Goal: Information Seeking & Learning: Learn about a topic

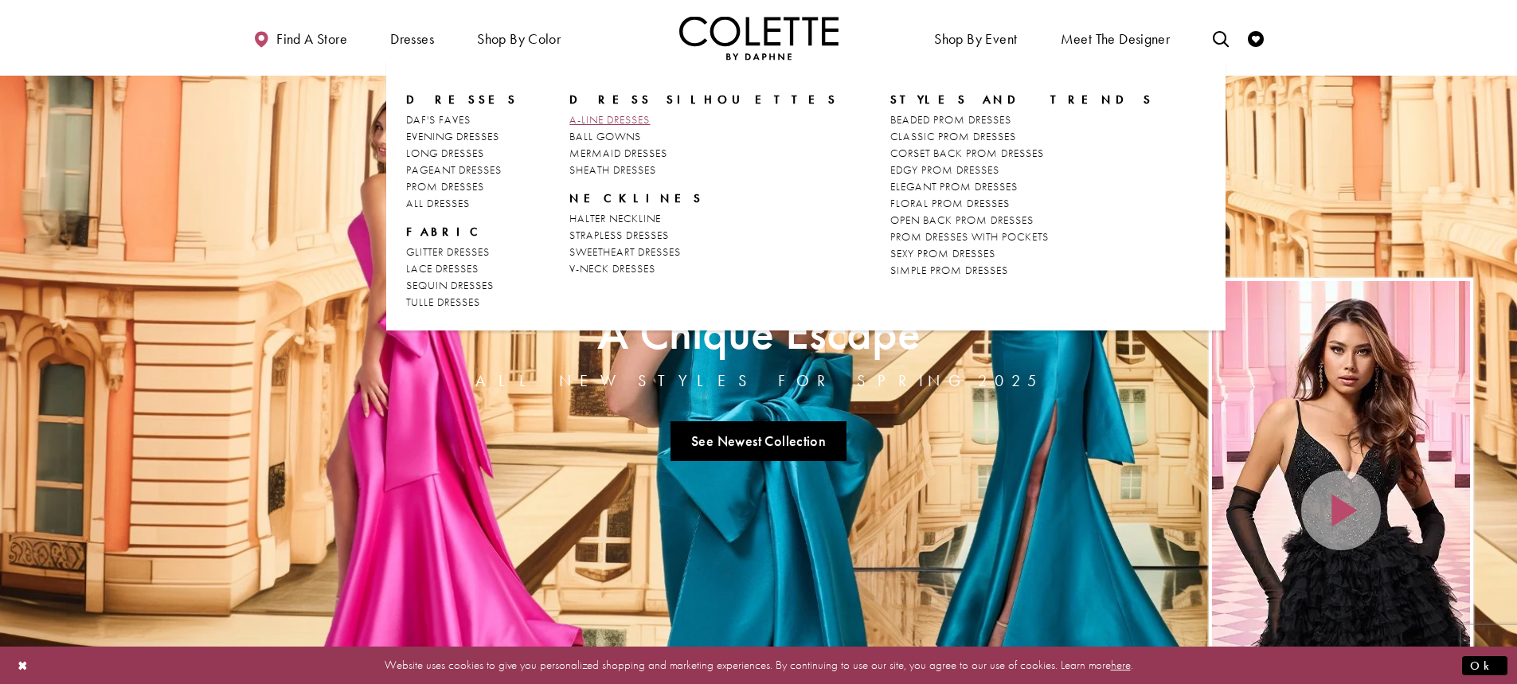
click at [570, 115] on span "A-LINE DRESSES" at bounding box center [610, 119] width 80 height 14
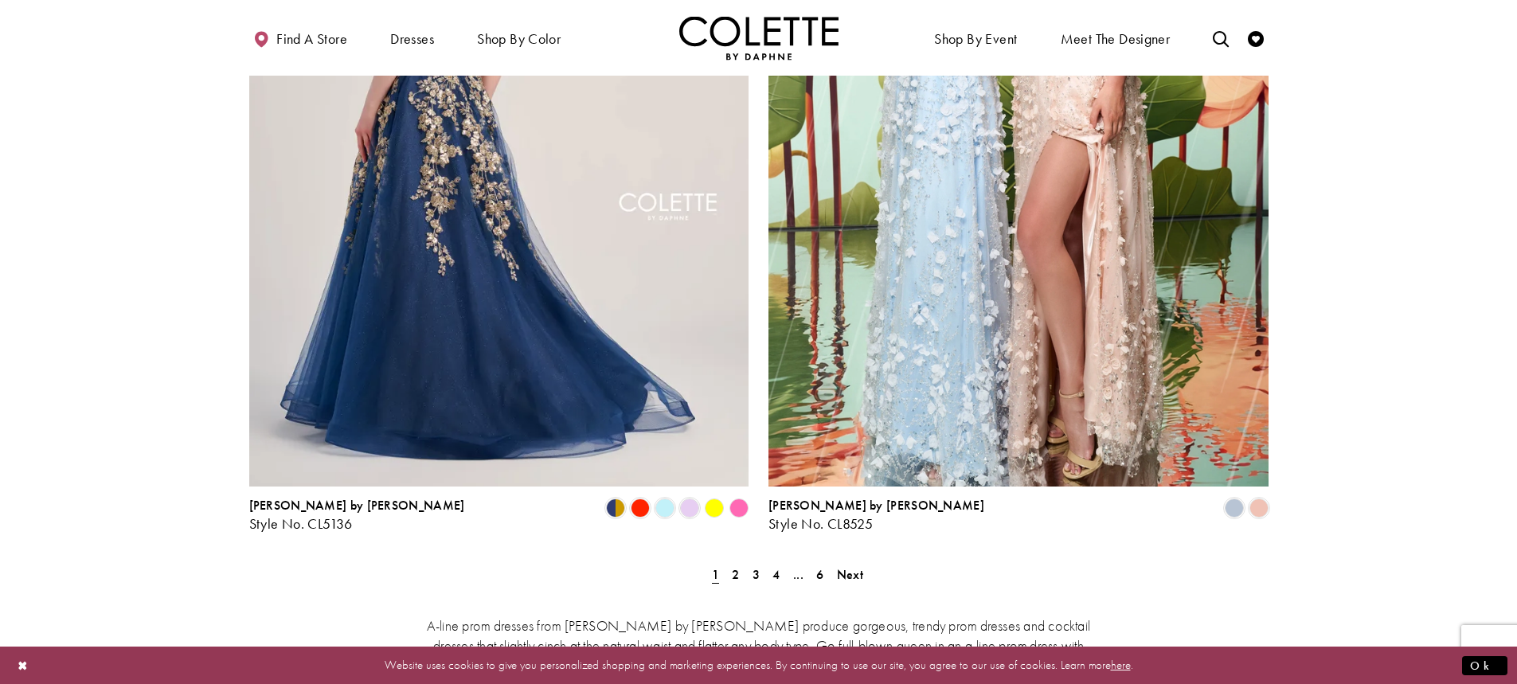
scroll to position [2788, 0]
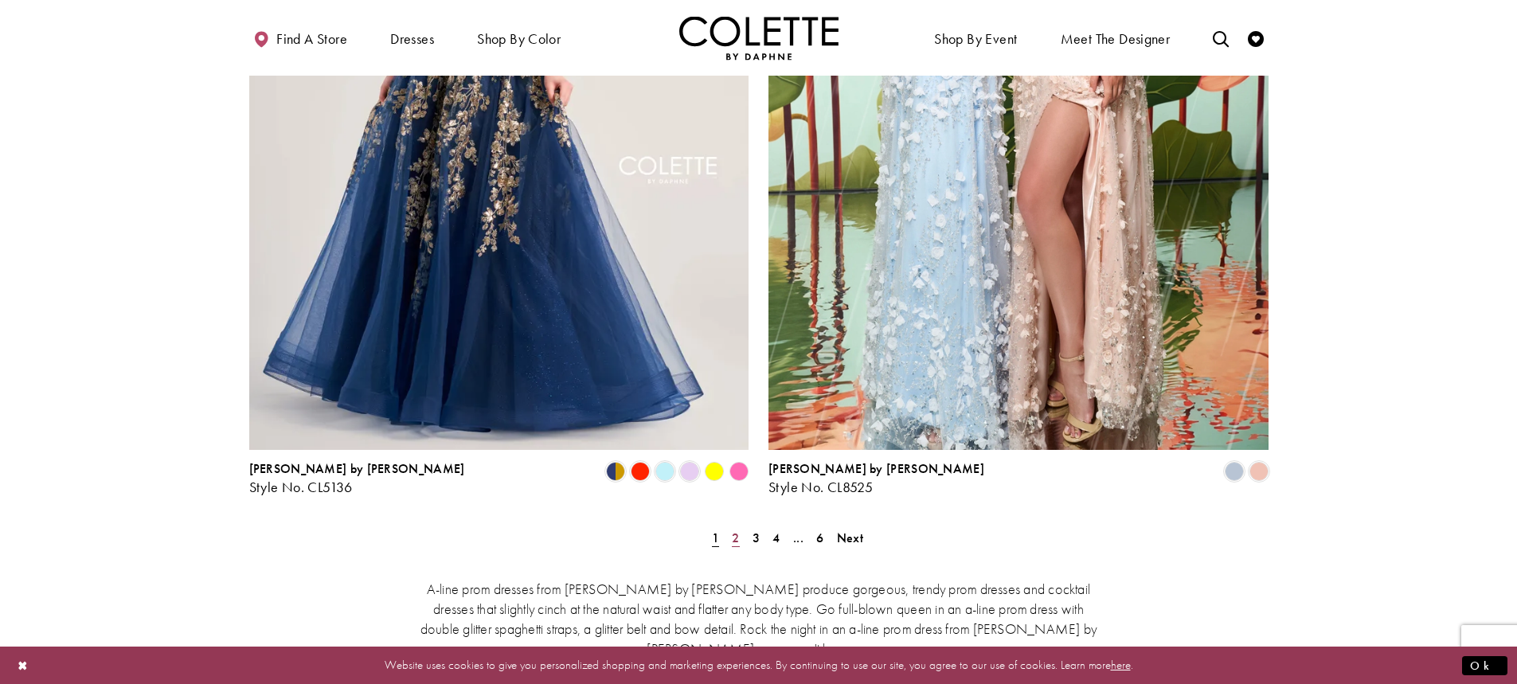
click at [732, 530] on span "2" at bounding box center [735, 538] width 7 height 17
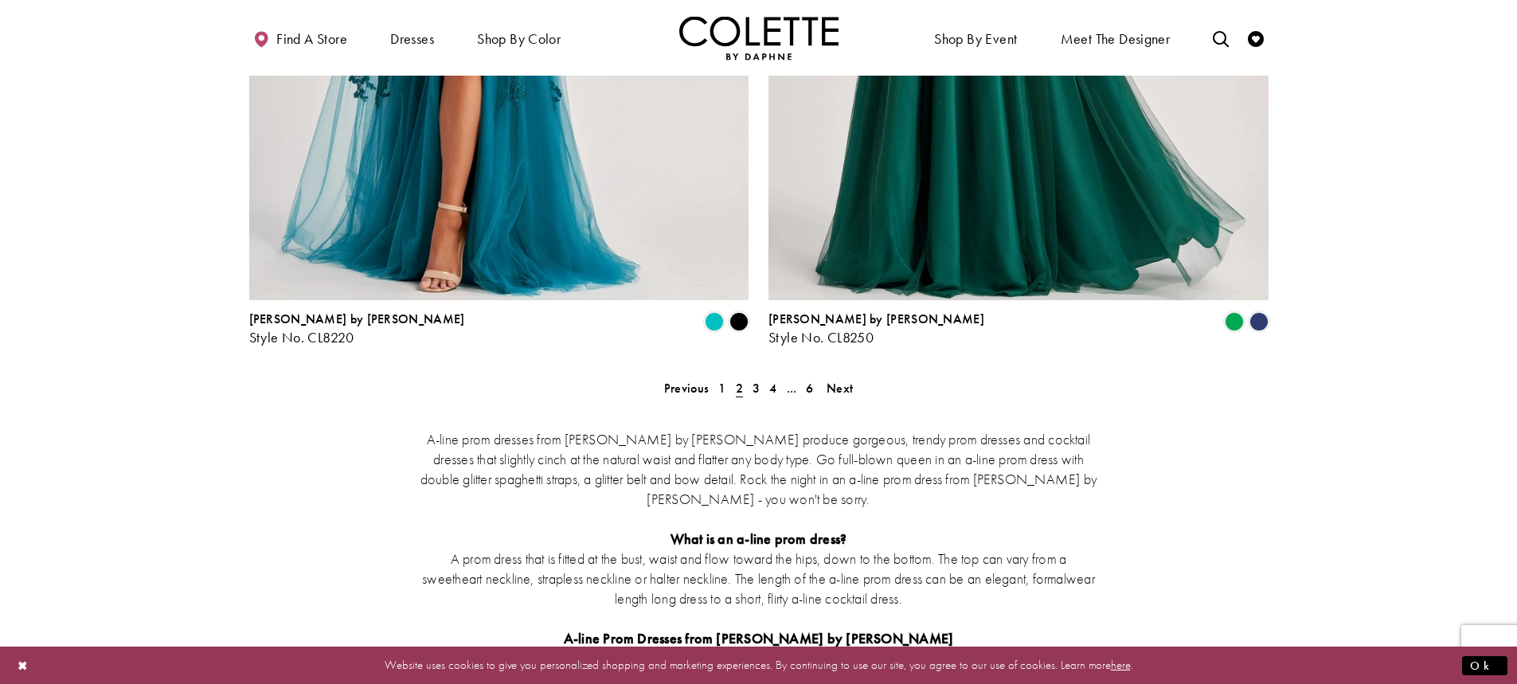
scroll to position [2954, 0]
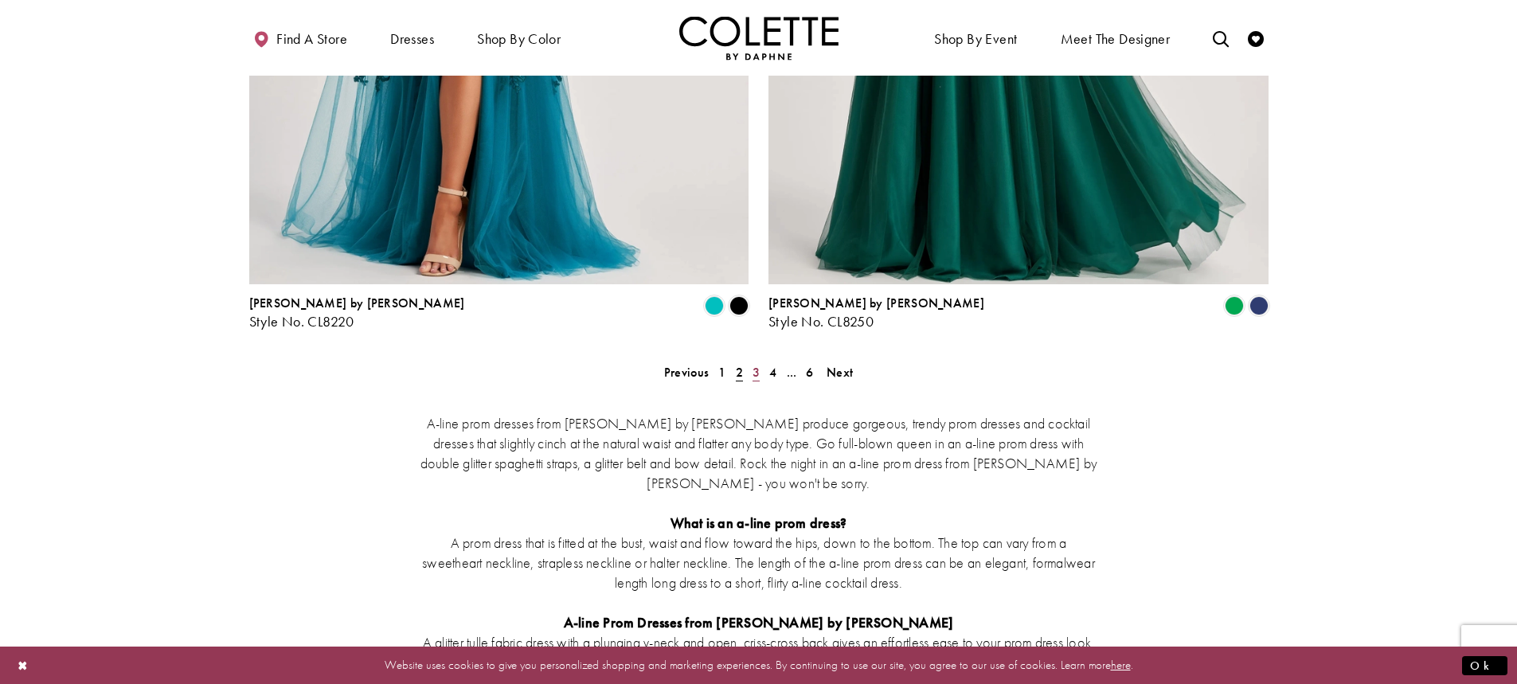
click at [757, 364] on span "3" at bounding box center [756, 372] width 7 height 17
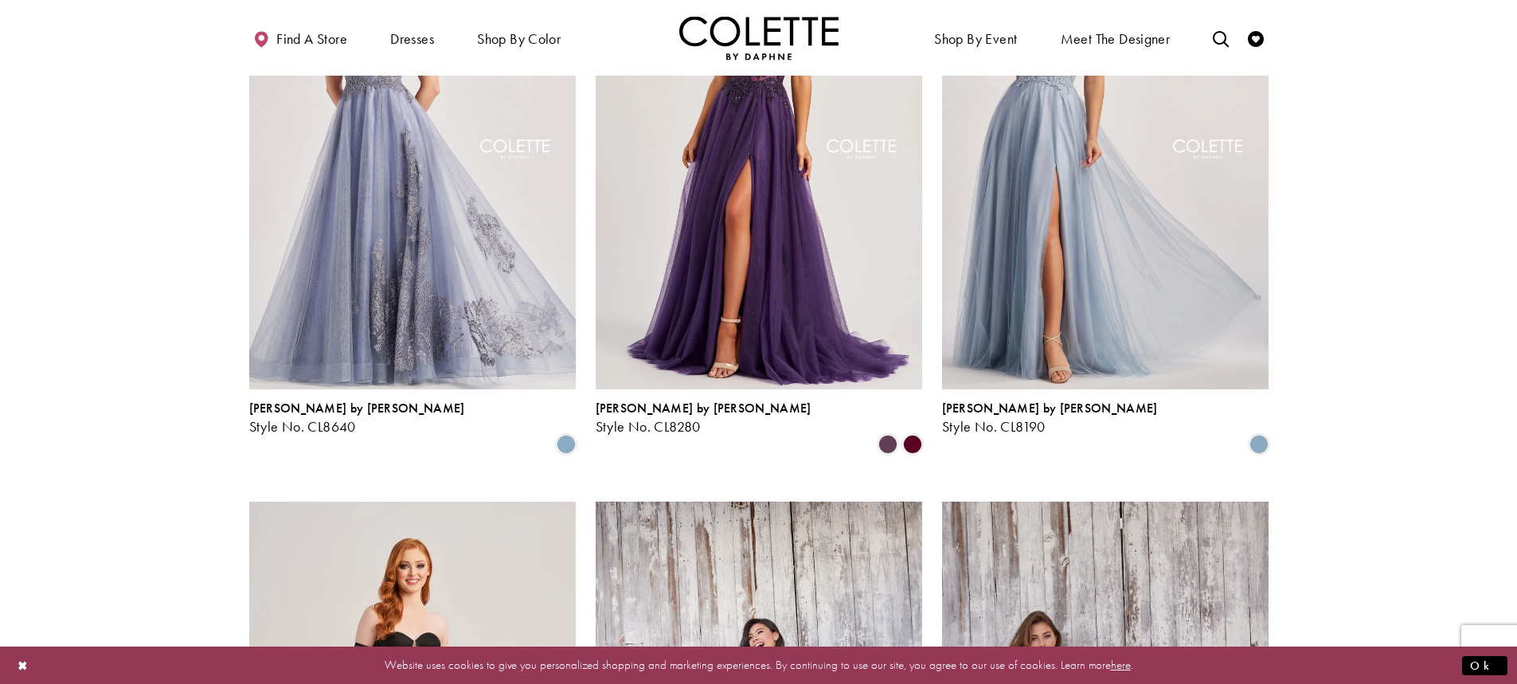
scroll to position [883, 0]
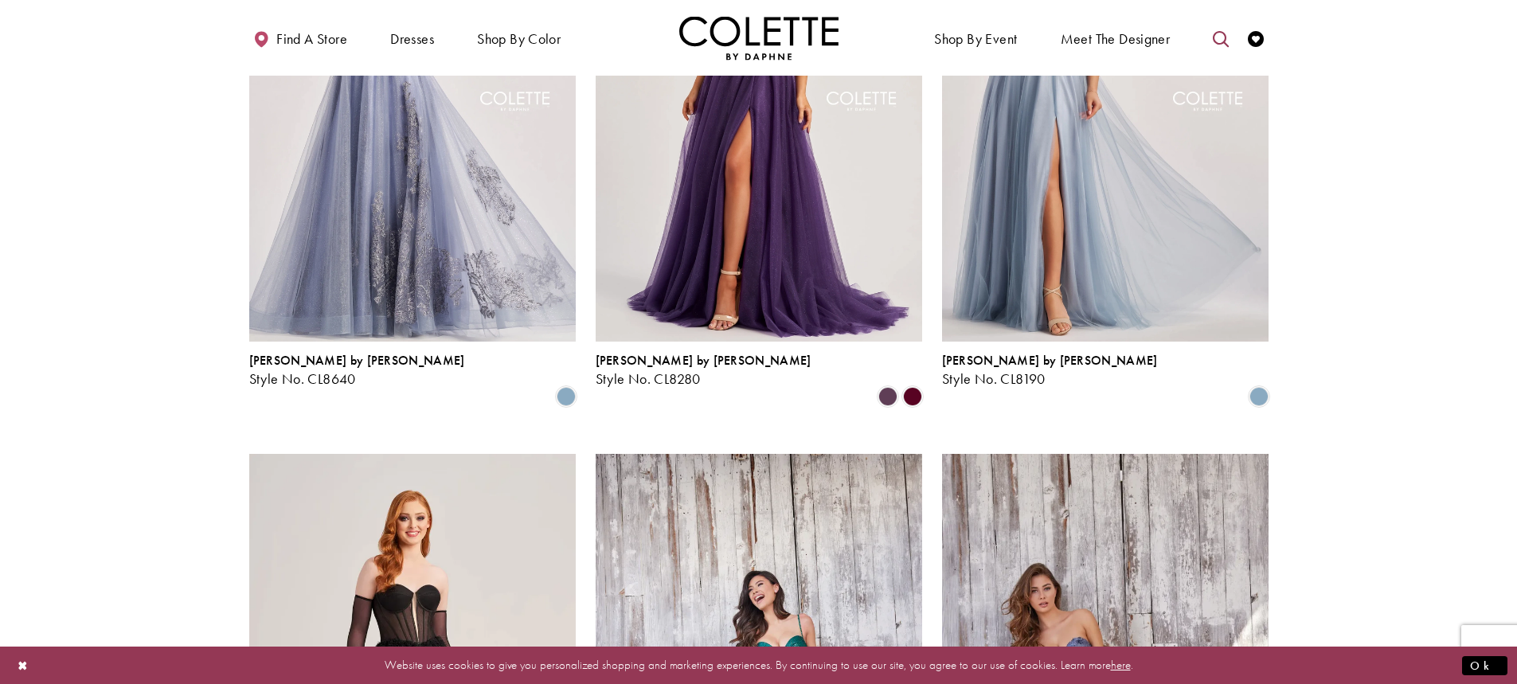
click at [1221, 33] on icon "Toggle search" at bounding box center [1221, 39] width 16 height 16
click at [1160, 39] on input "Search" at bounding box center [1140, 39] width 192 height 24
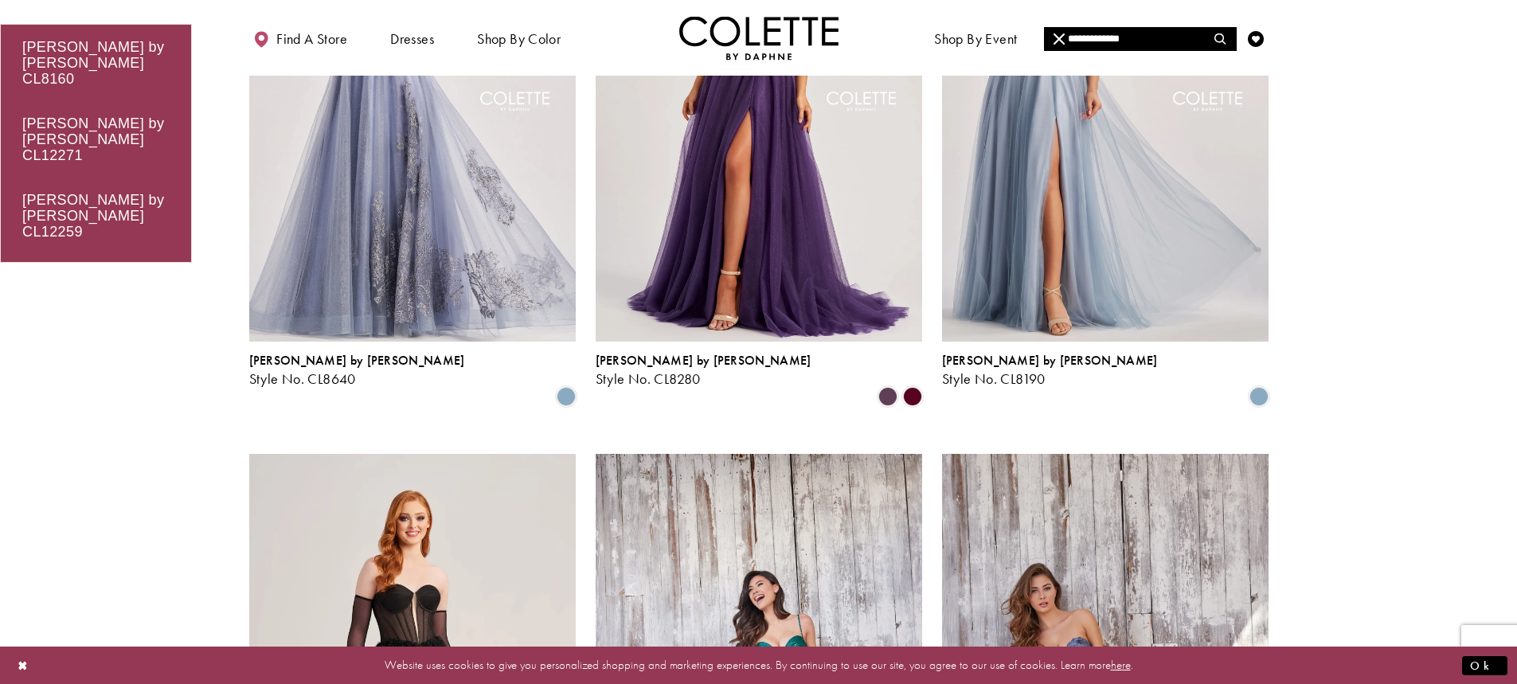
type input "**********"
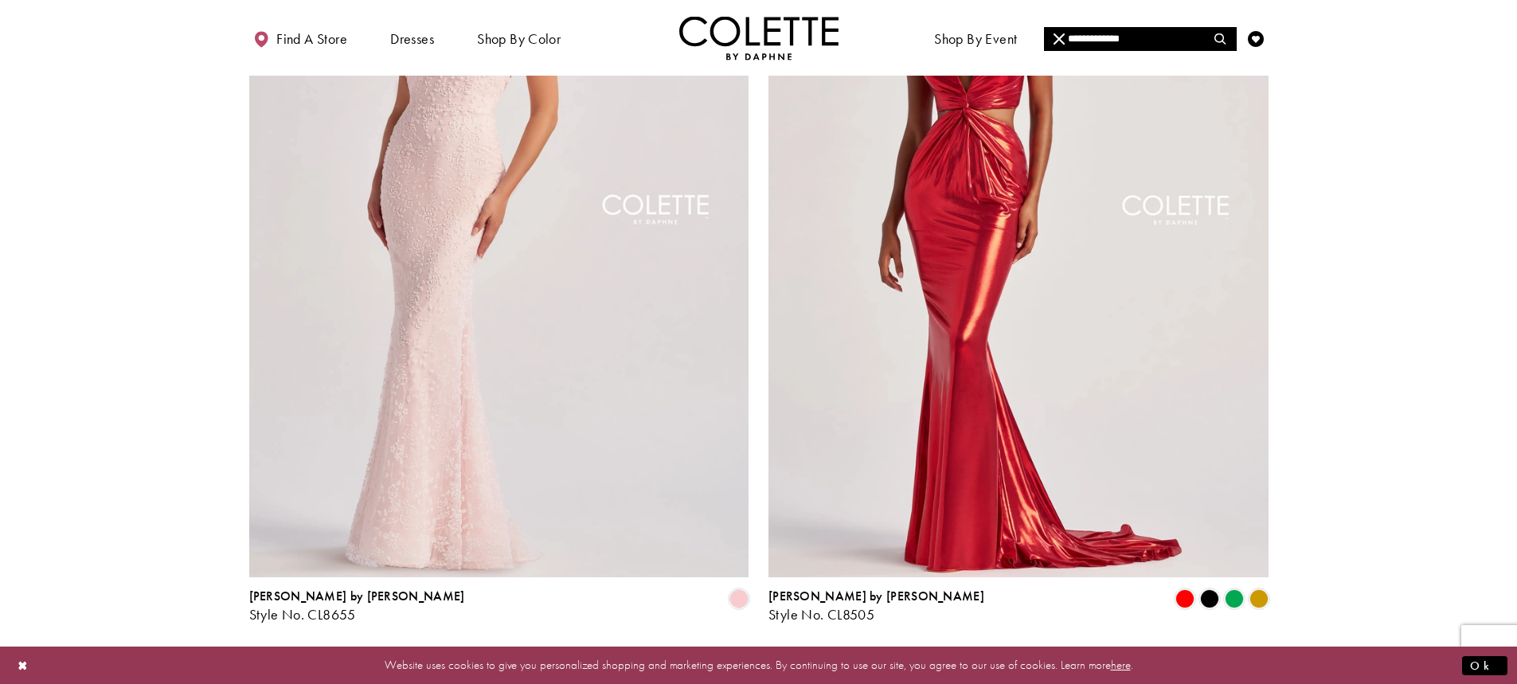
scroll to position [2868, 0]
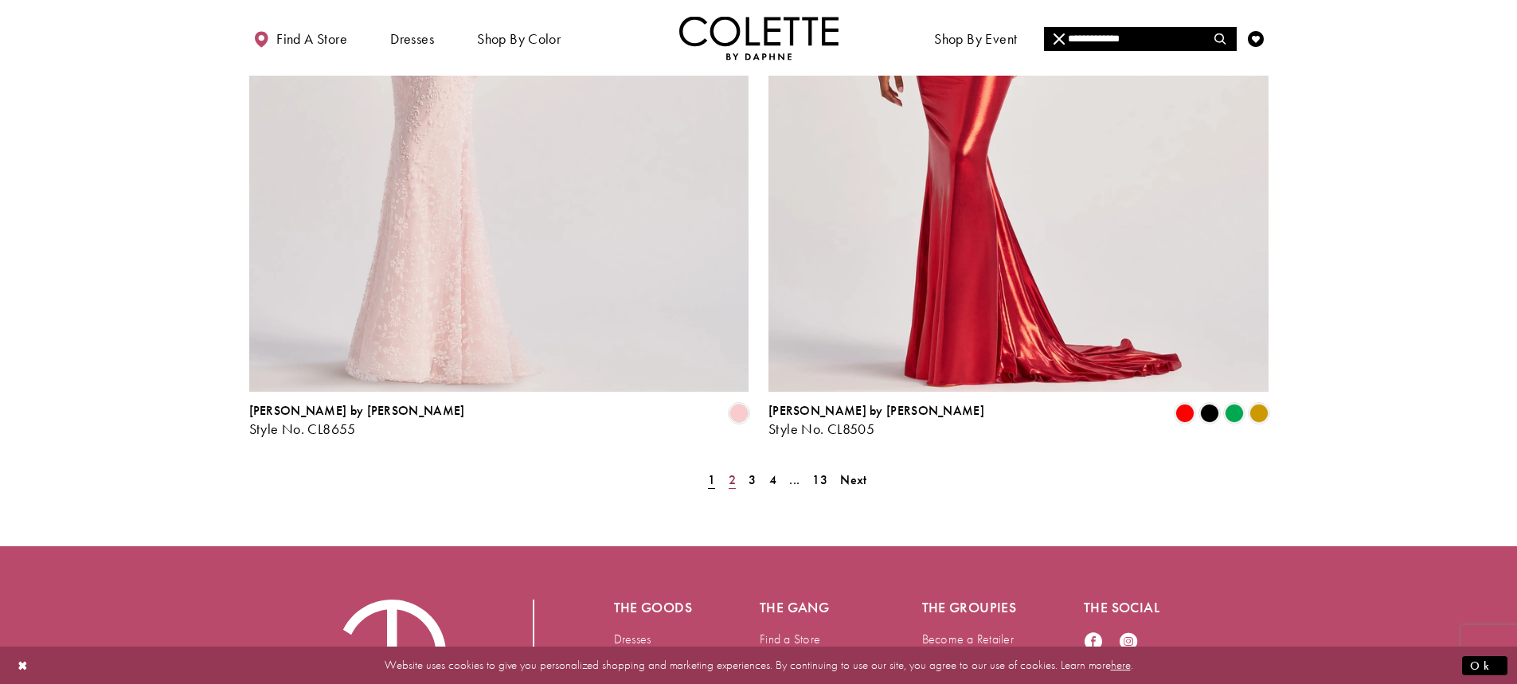
click at [734, 472] on span "2" at bounding box center [732, 480] width 7 height 17
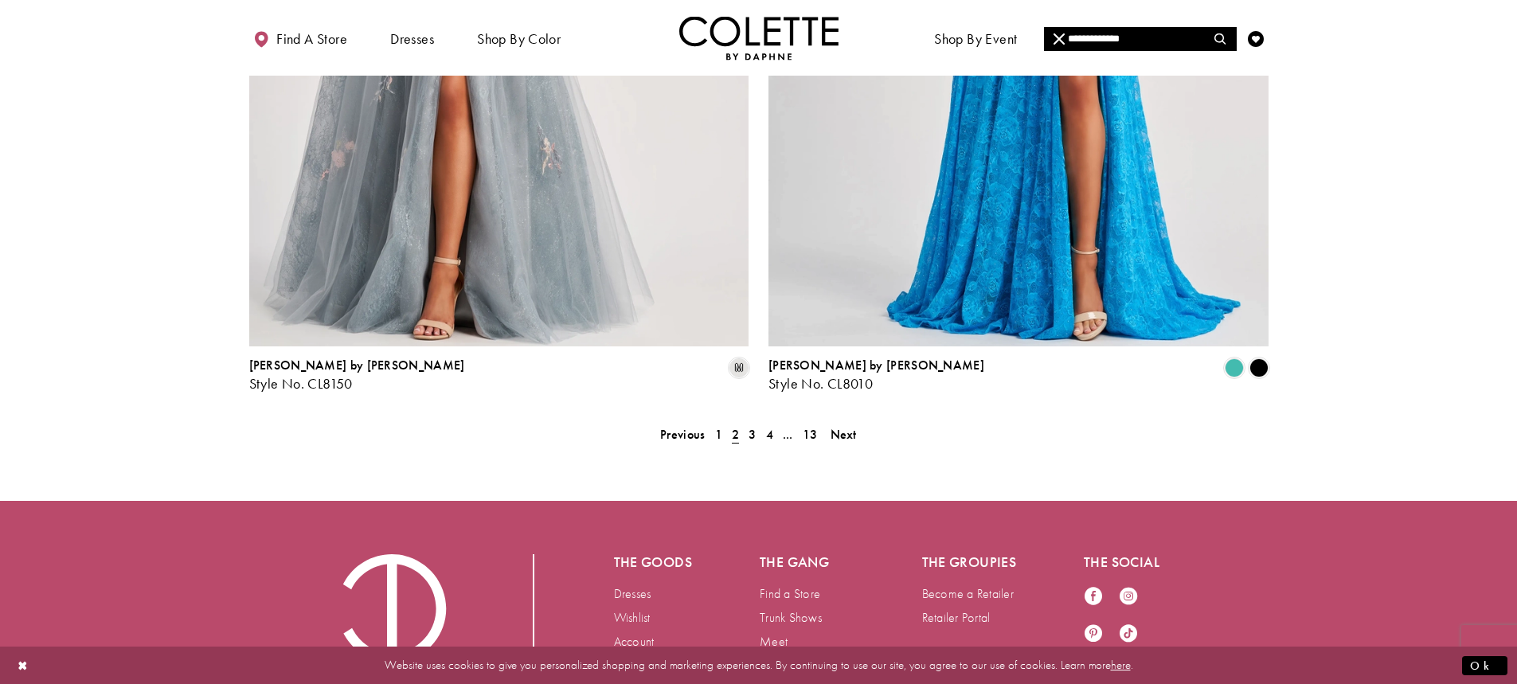
scroll to position [2975, 0]
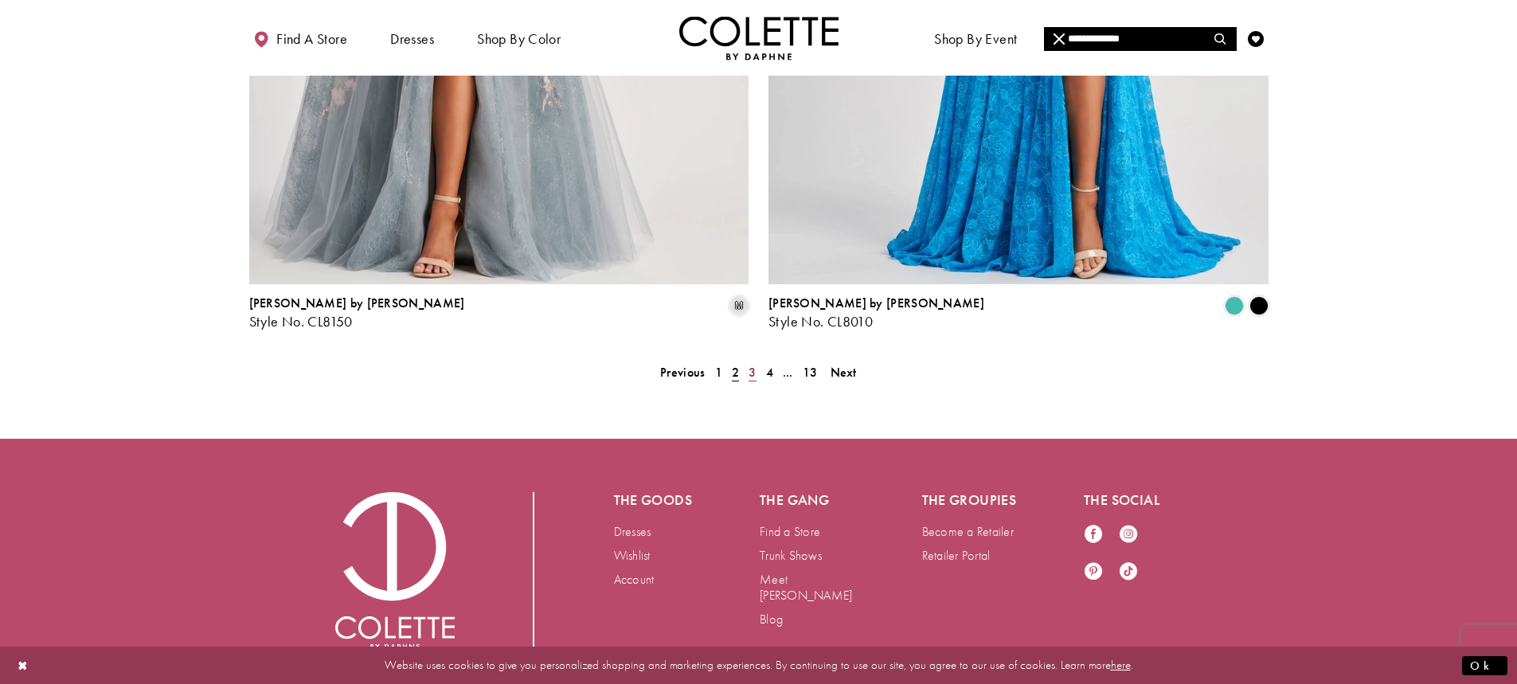
click at [750, 364] on span "3" at bounding box center [752, 372] width 7 height 17
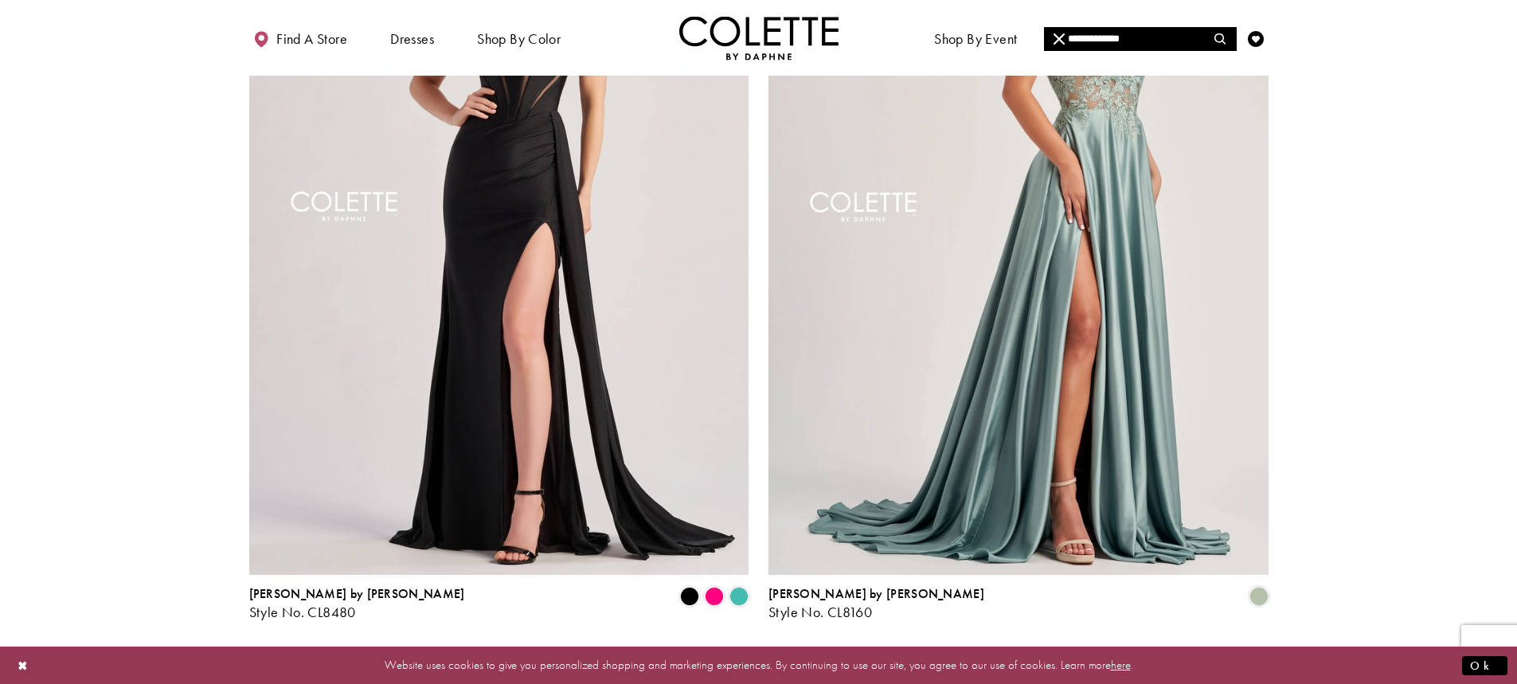
scroll to position [2788, 0]
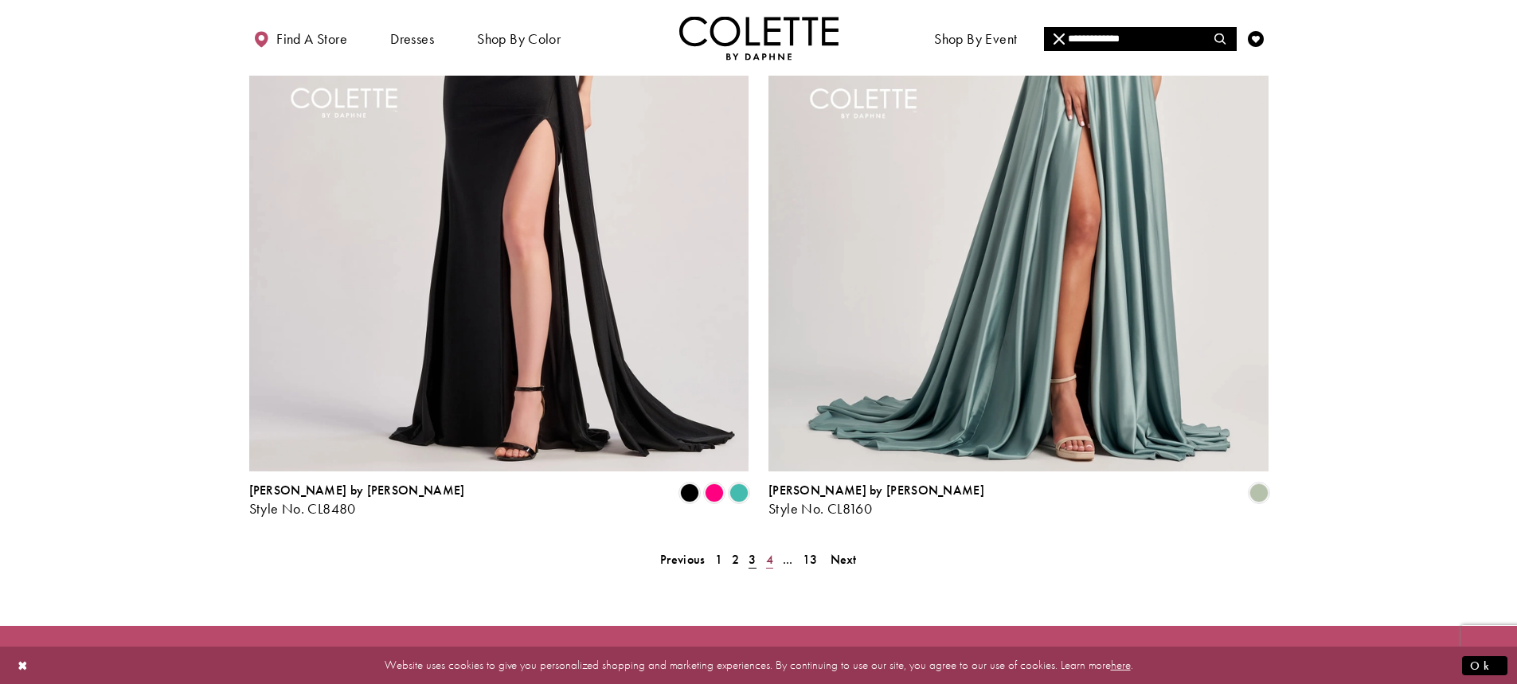
click at [768, 551] on span "4" at bounding box center [769, 559] width 7 height 17
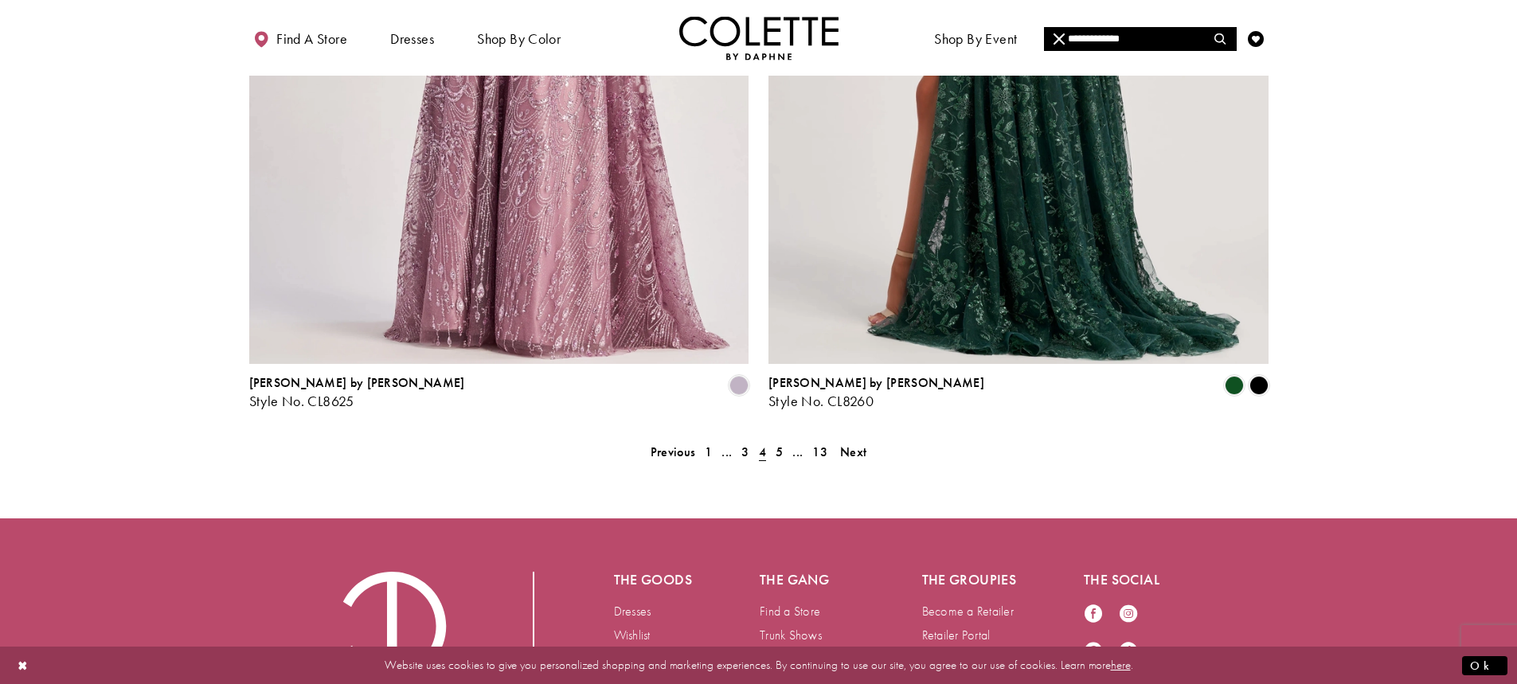
scroll to position [2975, 0]
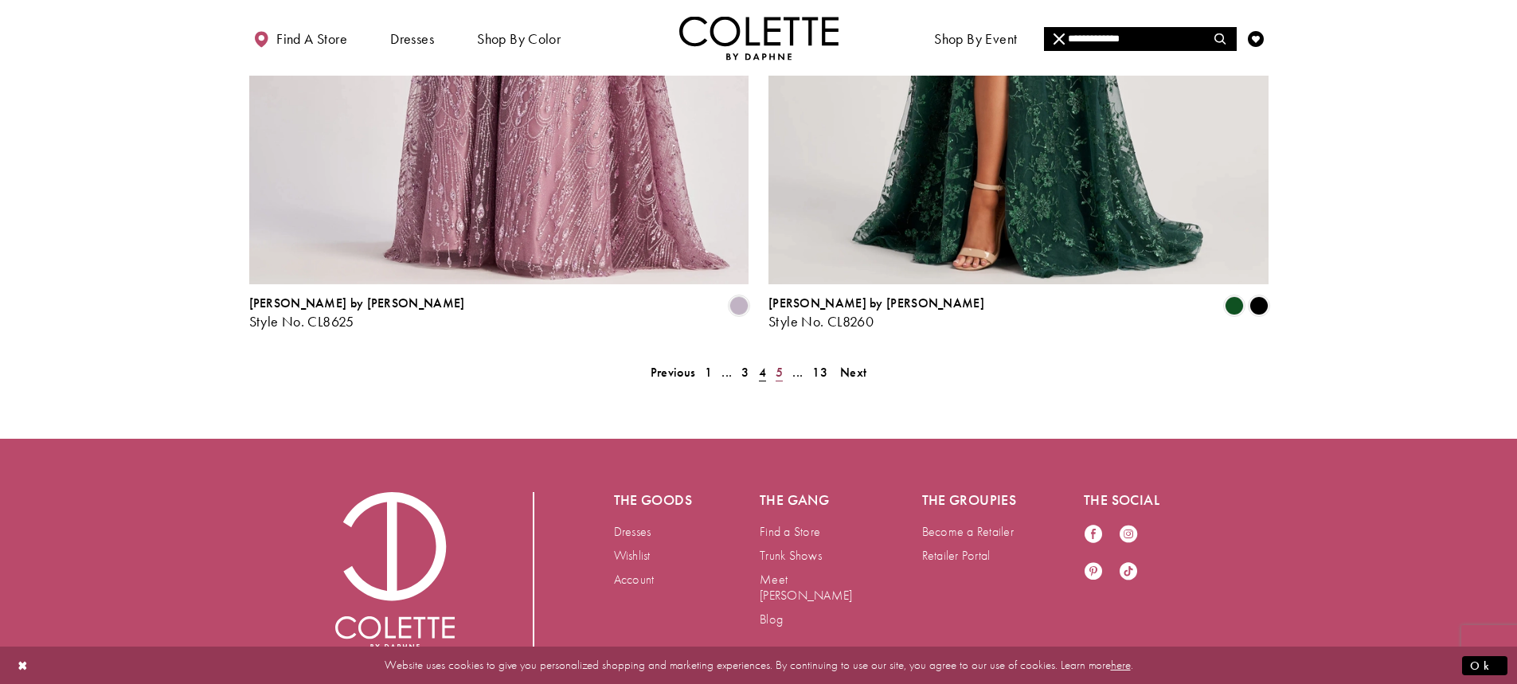
click at [782, 364] on span "5" at bounding box center [779, 372] width 7 height 17
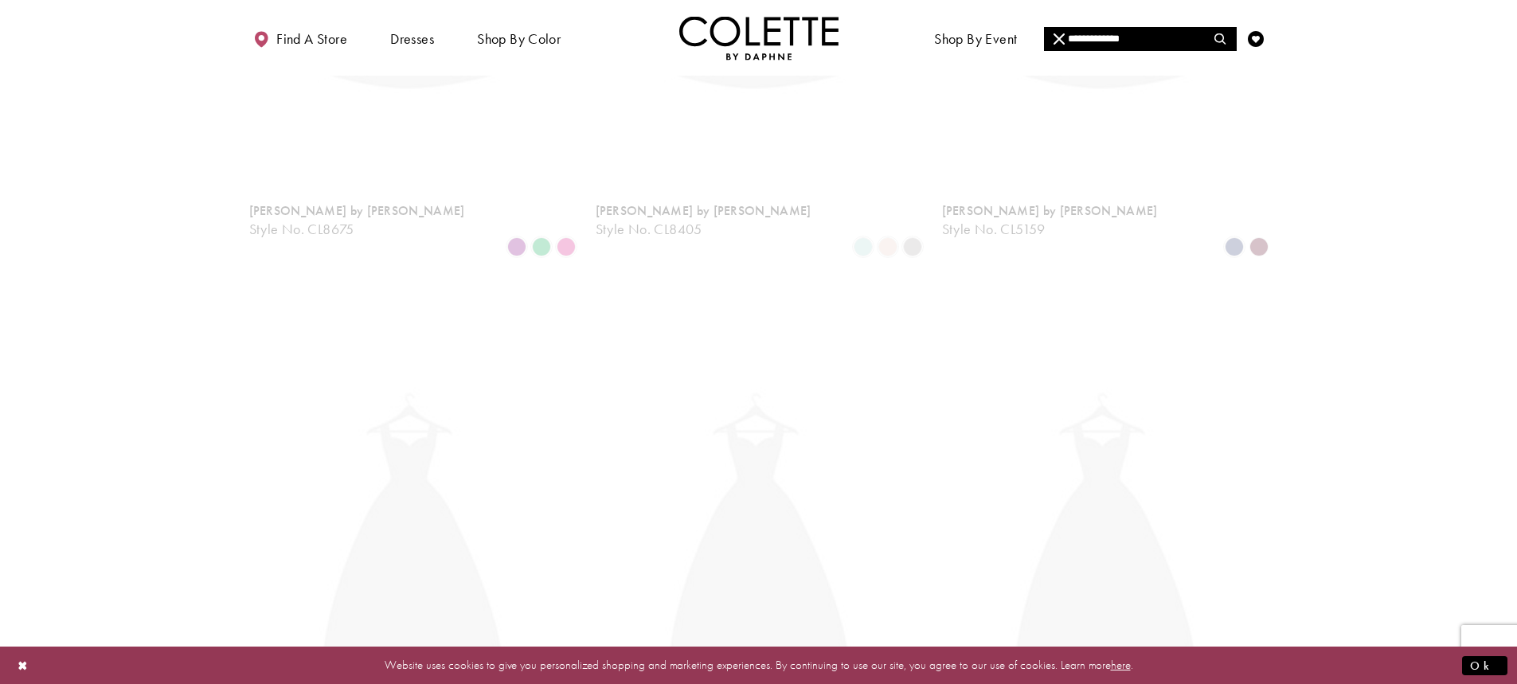
scroll to position [108, 0]
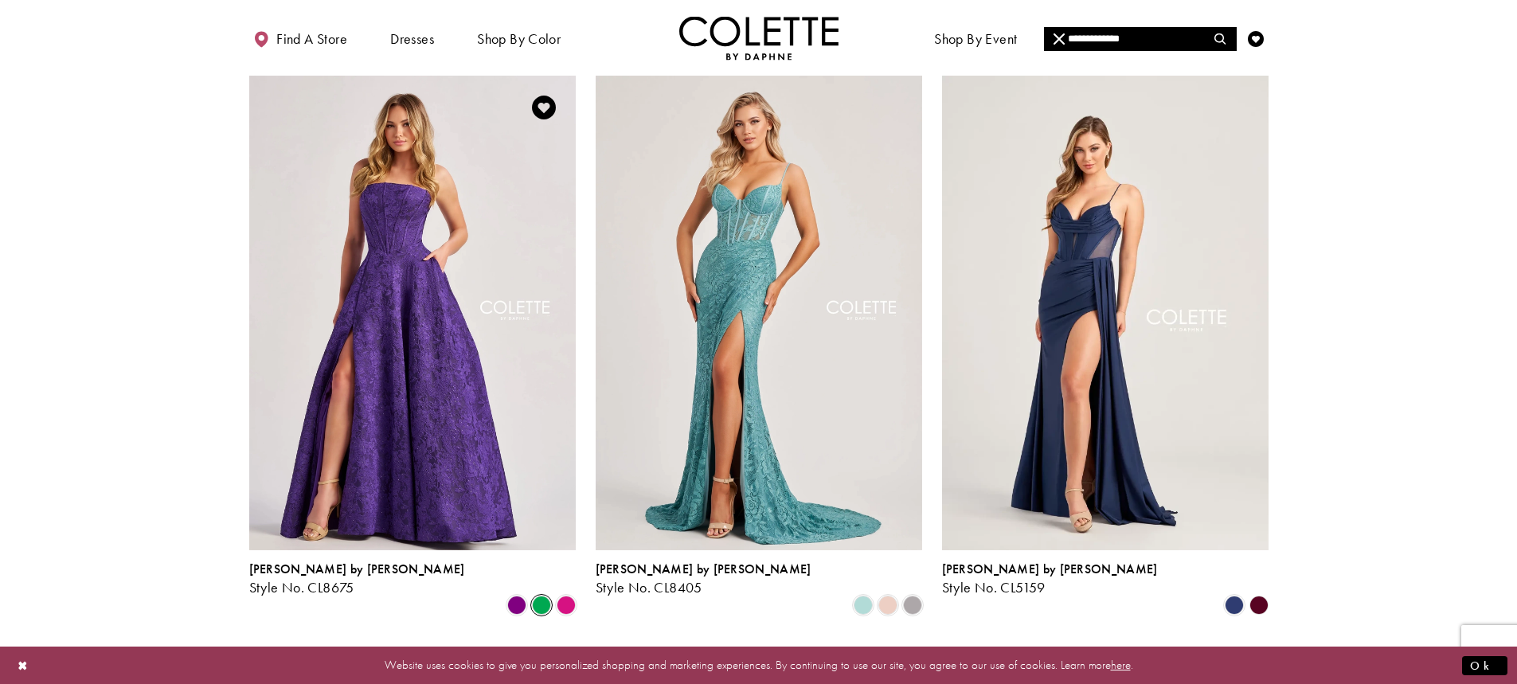
click at [544, 596] on span "Product List" at bounding box center [541, 605] width 19 height 19
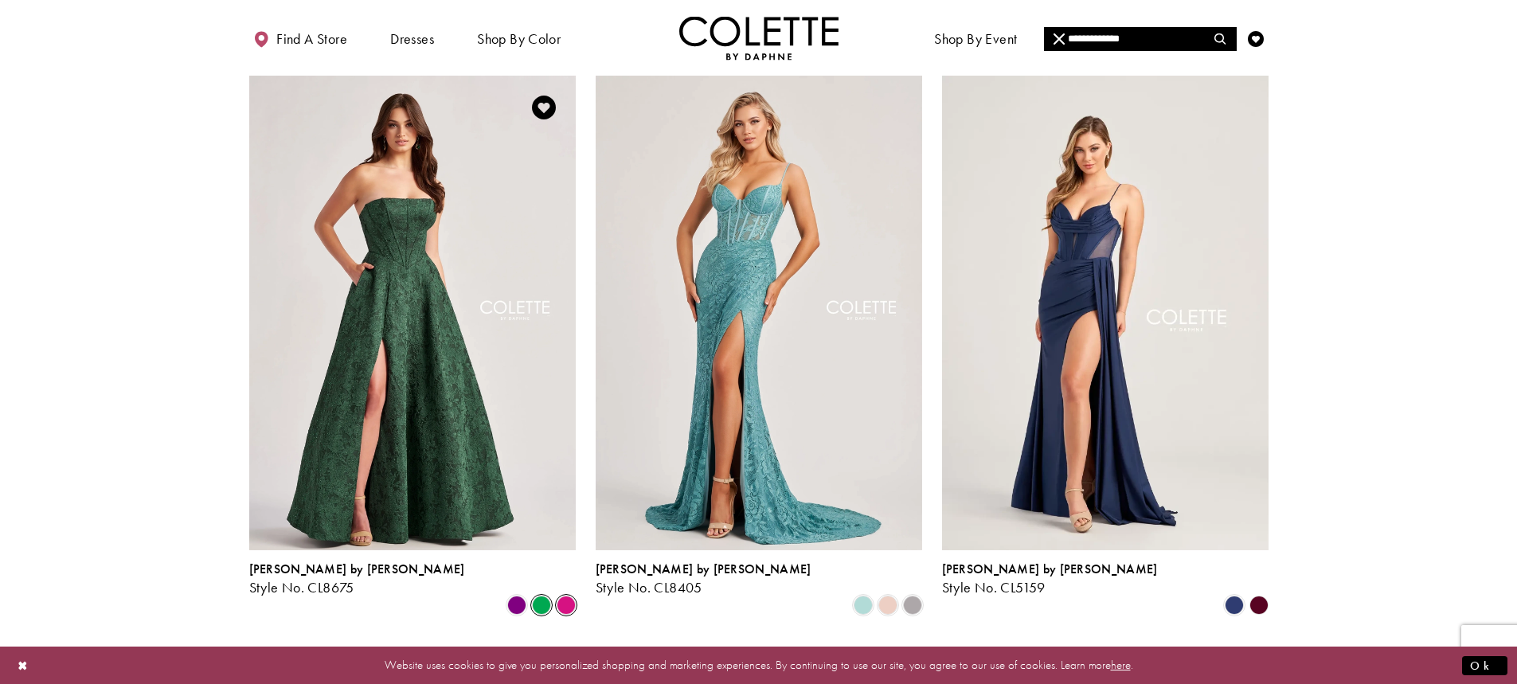
click at [565, 596] on span "Product List" at bounding box center [566, 605] width 19 height 19
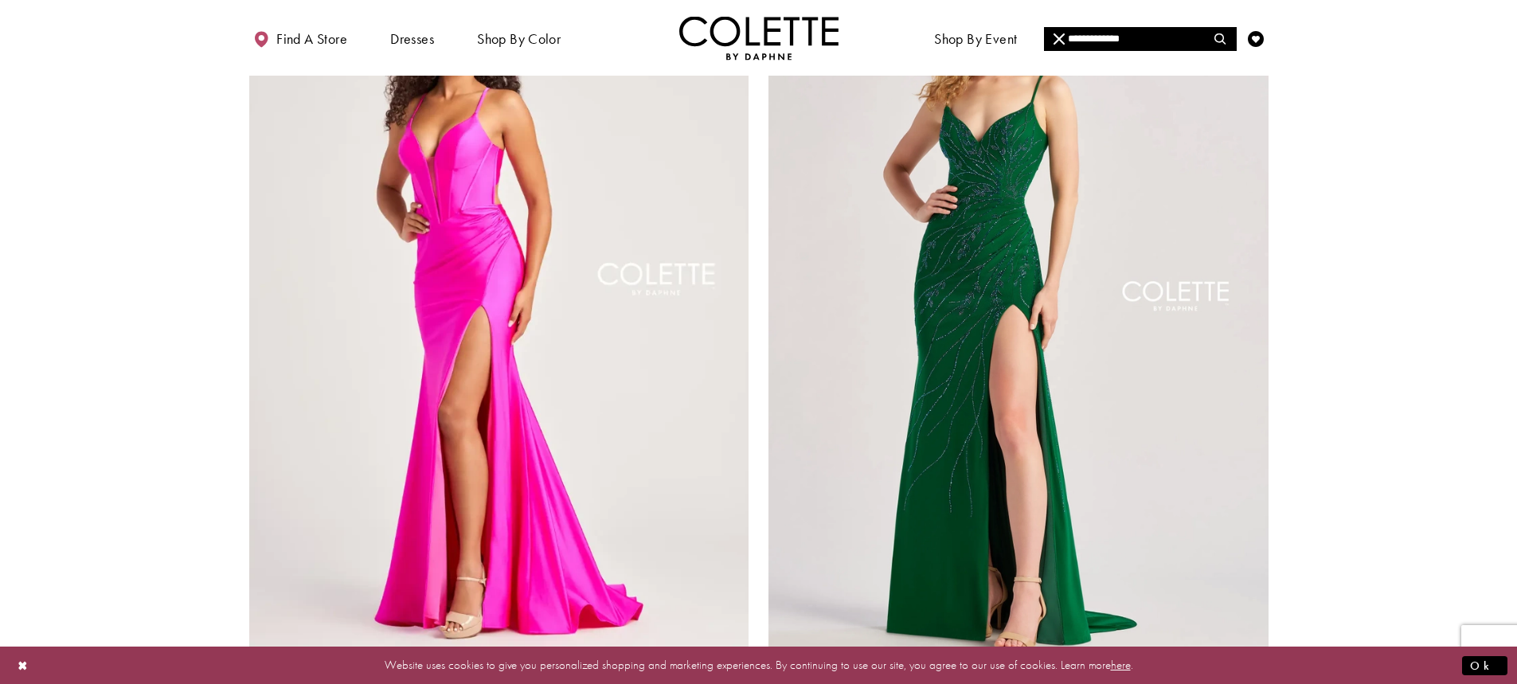
scroll to position [2816, 0]
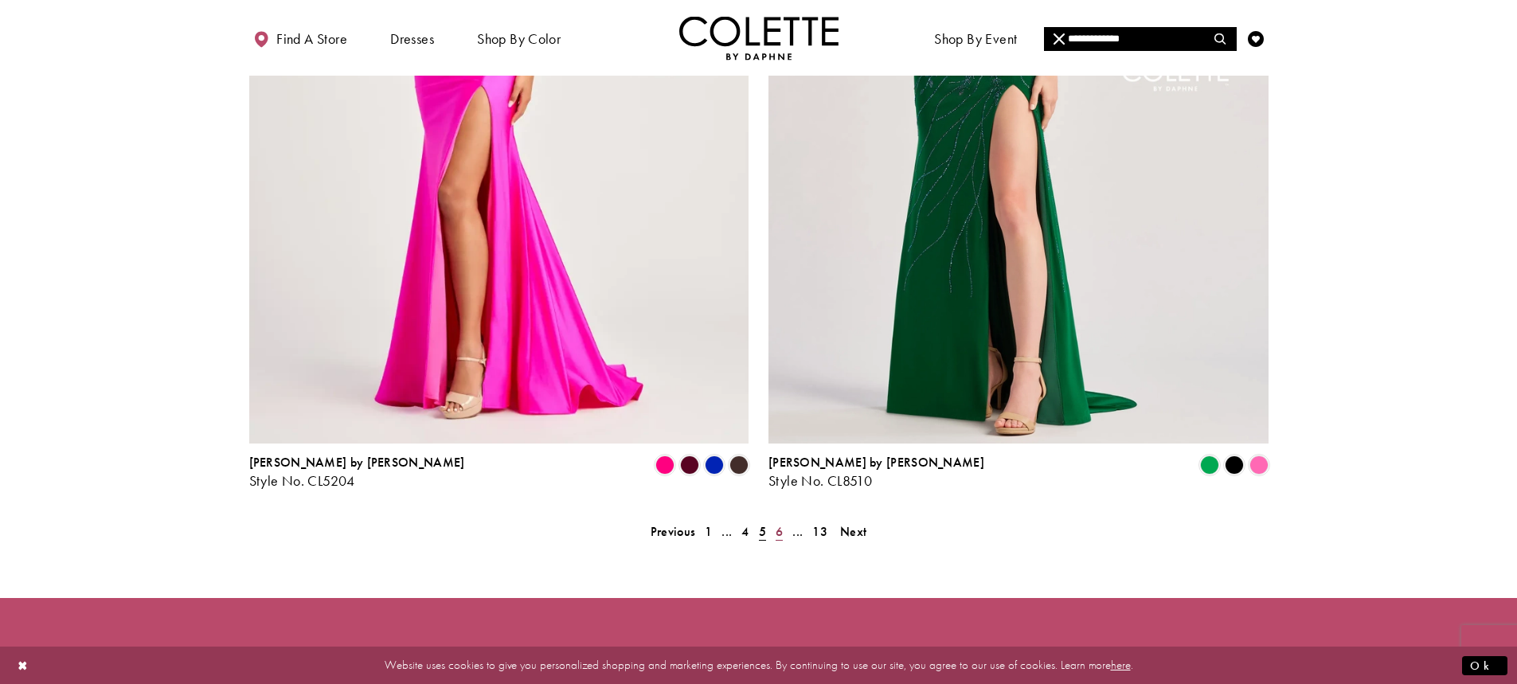
click at [781, 523] on span "6" at bounding box center [779, 531] width 7 height 17
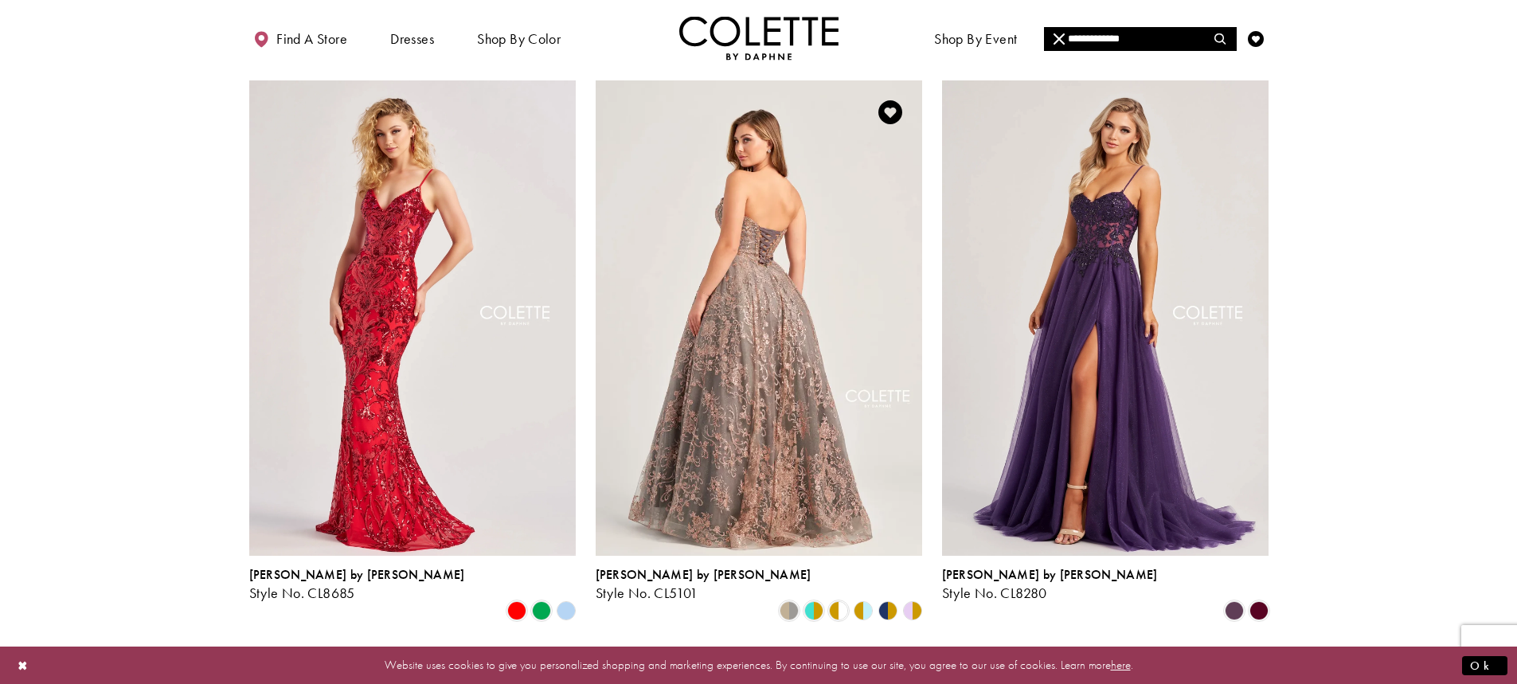
scroll to position [665, 0]
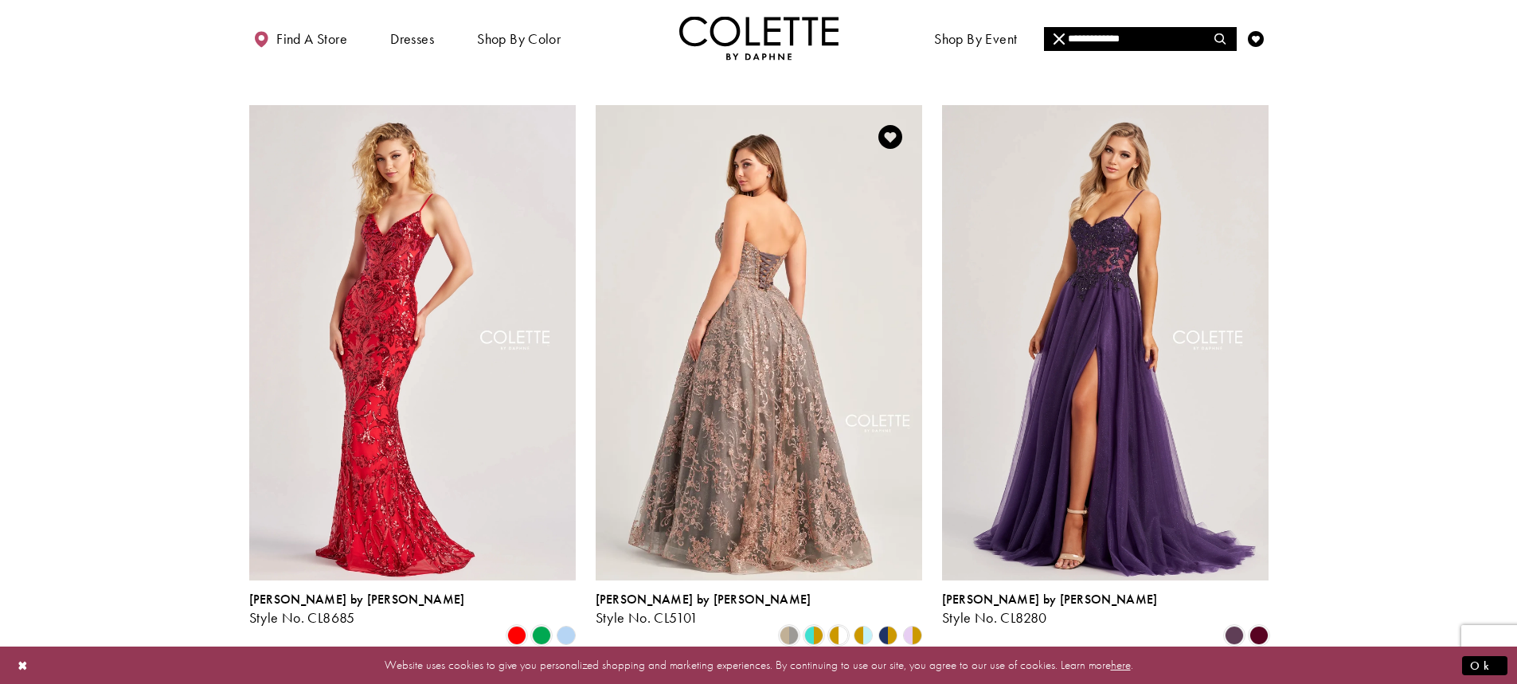
click at [747, 429] on img "Visit Colette by Daphne Style No. CL5101 Page" at bounding box center [759, 342] width 327 height 475
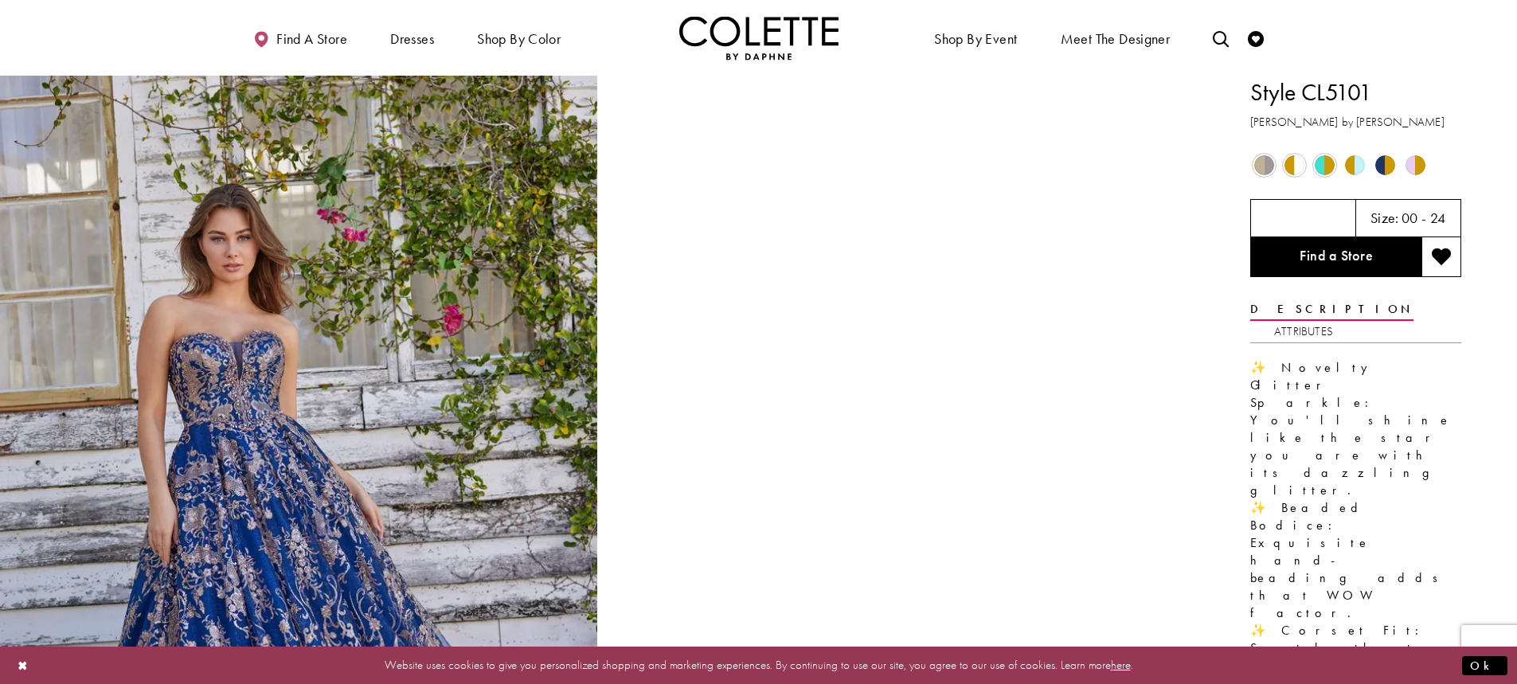
click at [1271, 167] on span "Product color controls state depends on size chosen" at bounding box center [1265, 165] width 20 height 20
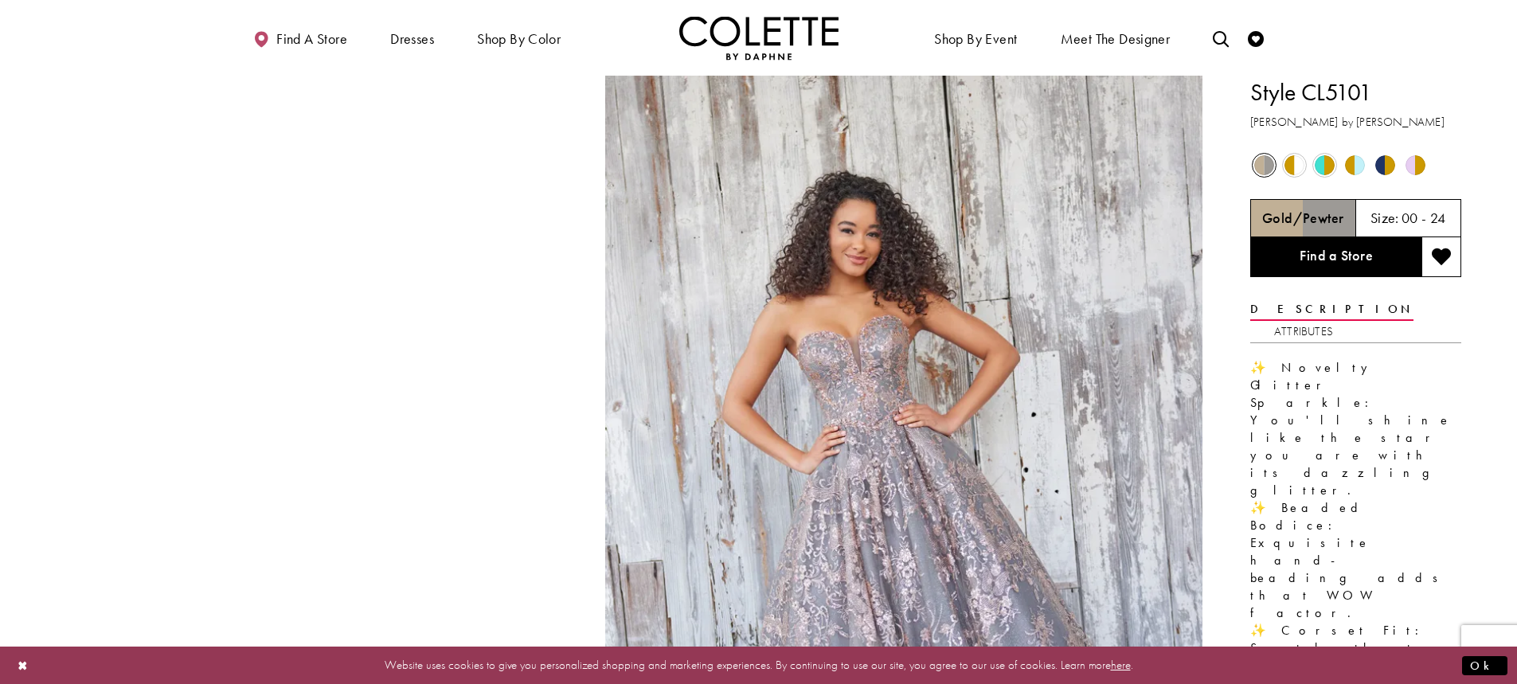
click at [1290, 170] on span "Product color controls state depends on size chosen" at bounding box center [1295, 165] width 20 height 20
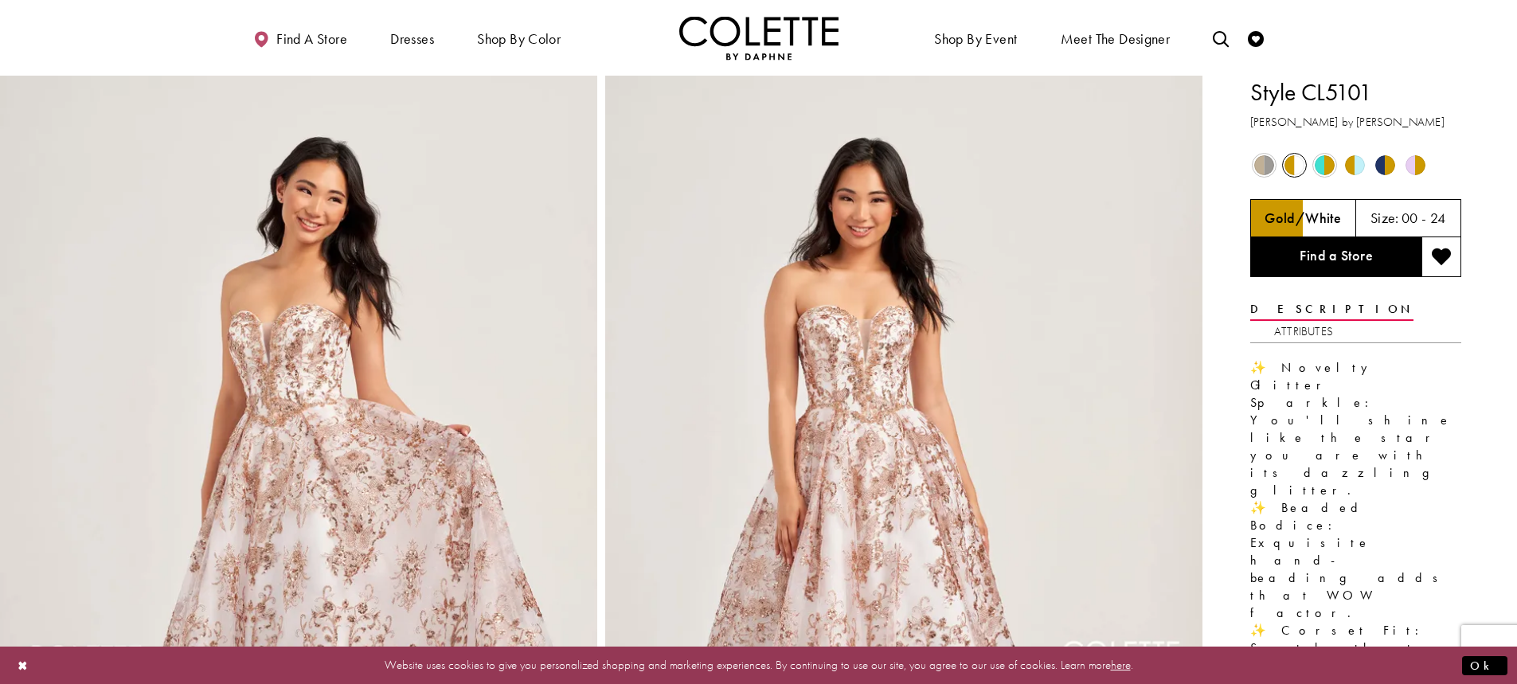
click at [1328, 174] on span "Product color controls state depends on size chosen" at bounding box center [1325, 165] width 20 height 20
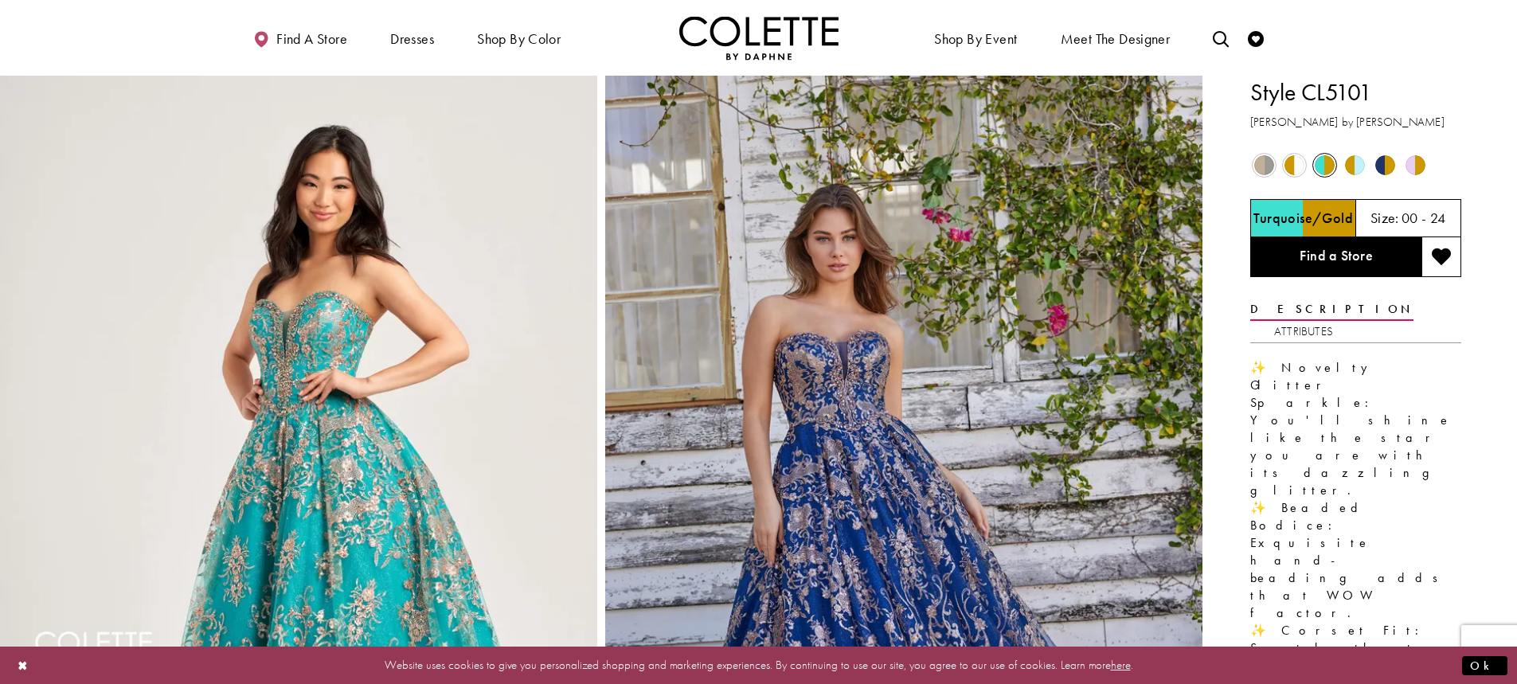
click at [1354, 171] on span "Product color controls state depends on size chosen" at bounding box center [1355, 165] width 20 height 20
click at [1385, 166] on span "Product color controls state depends on size chosen" at bounding box center [1386, 165] width 20 height 20
click at [1420, 169] on span "Product color controls state depends on size chosen" at bounding box center [1416, 165] width 20 height 20
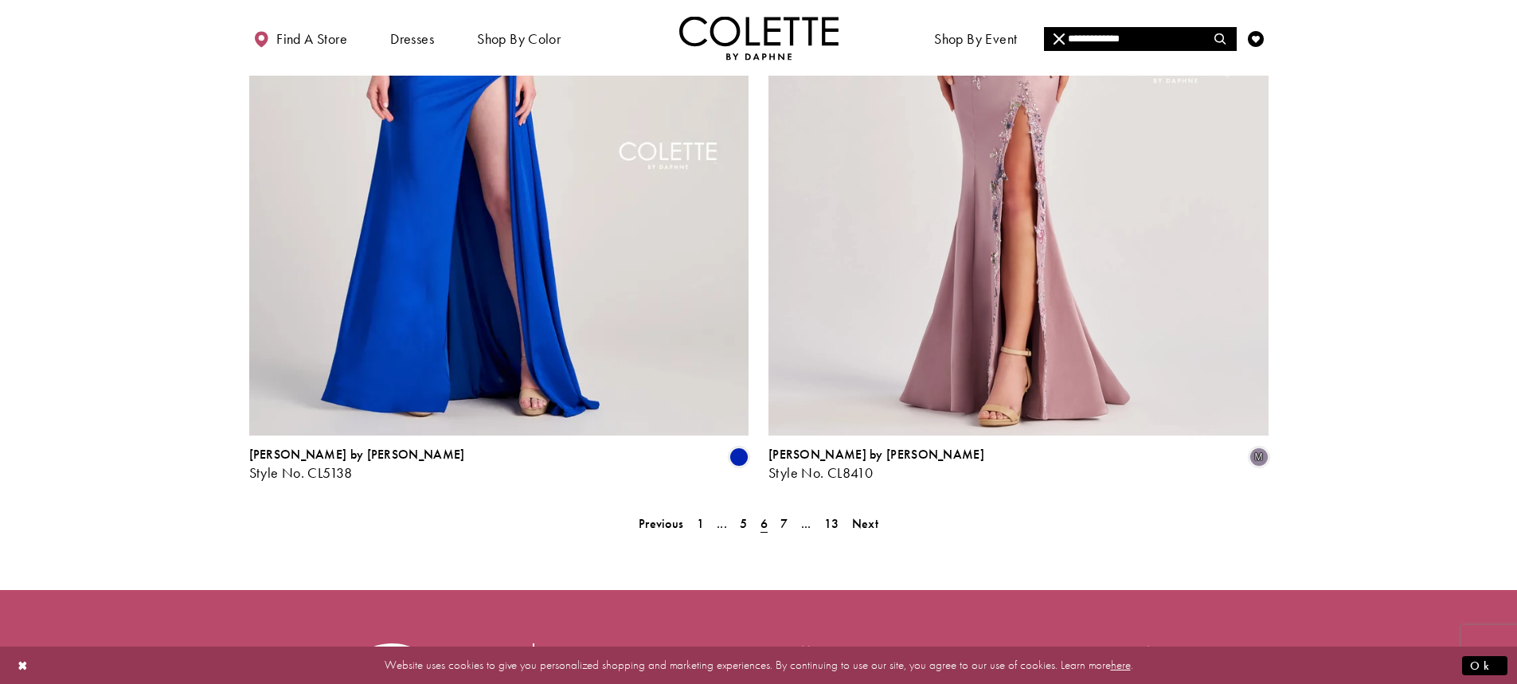
scroll to position [2896, 0]
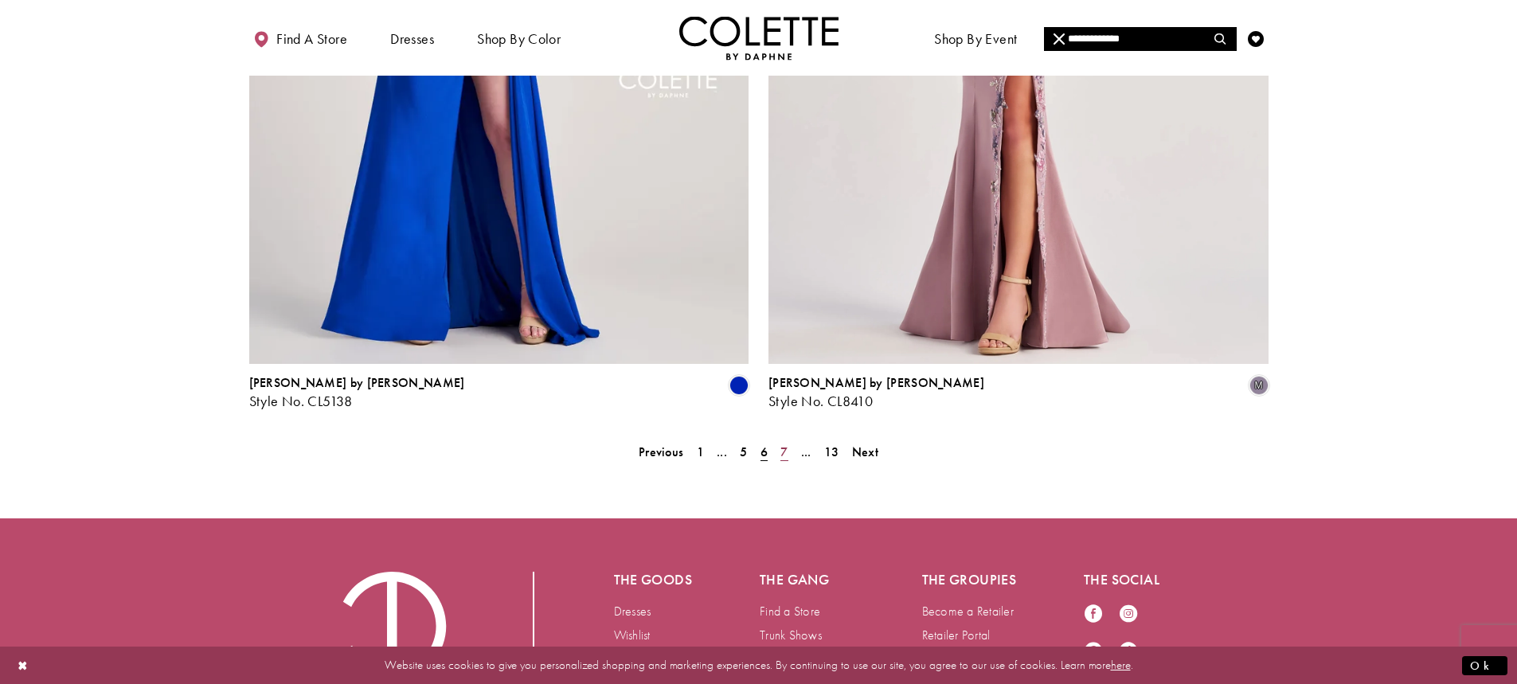
click at [783, 444] on span "7" at bounding box center [784, 452] width 7 height 17
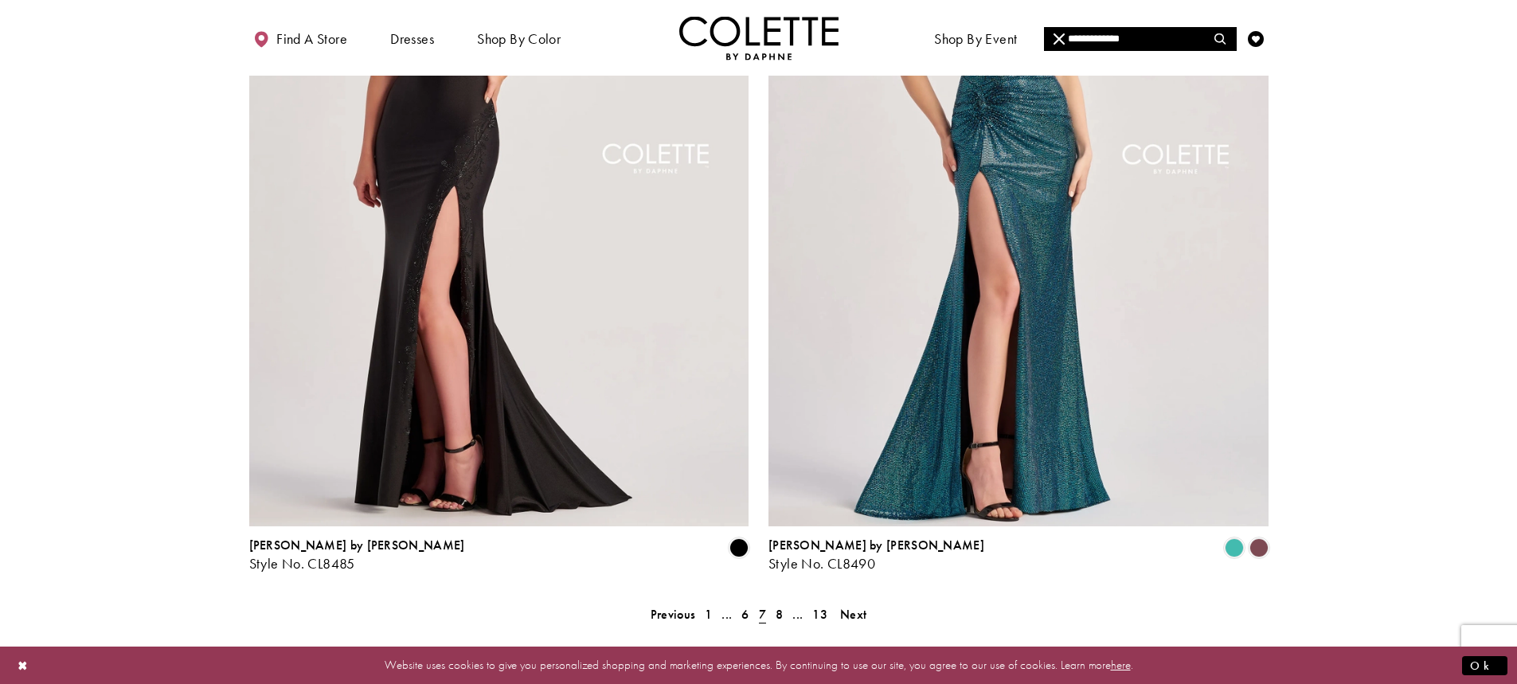
scroll to position [2736, 0]
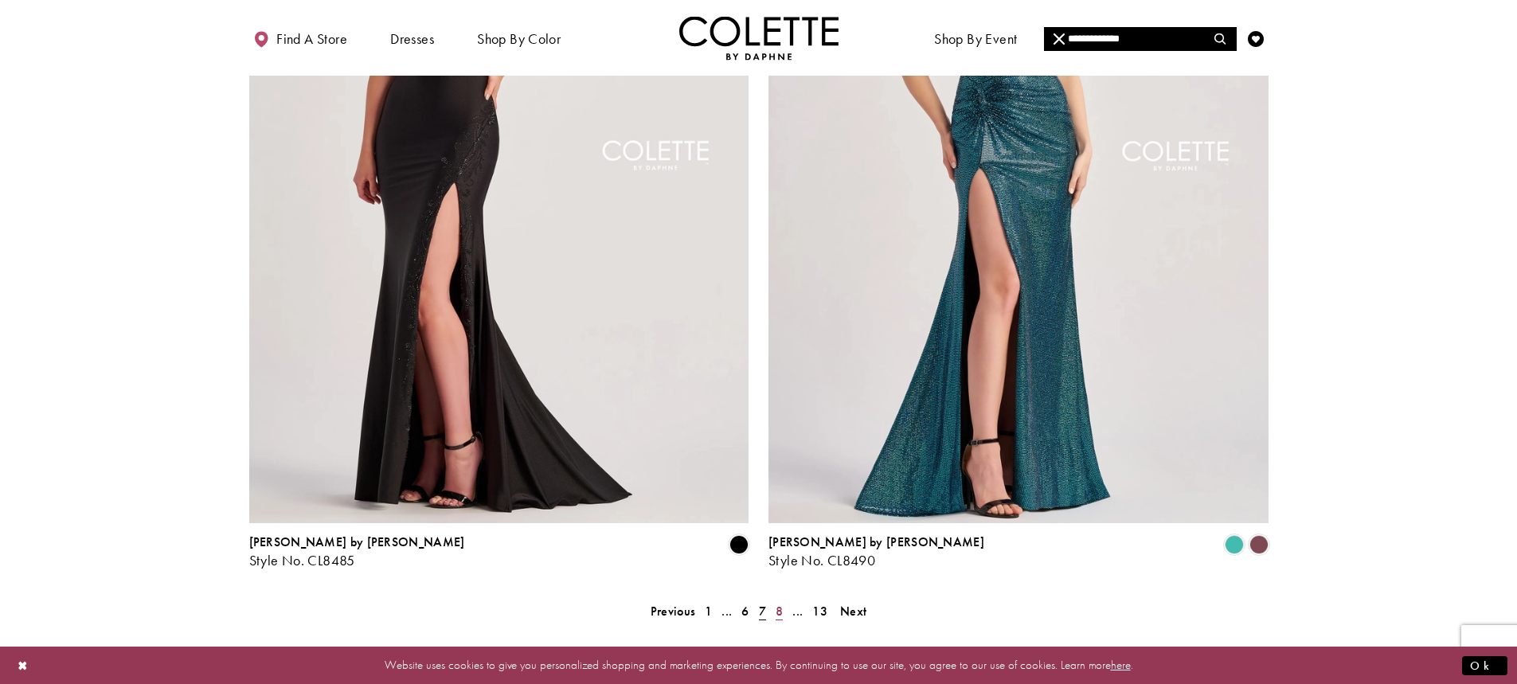
click at [781, 603] on span "8" at bounding box center [779, 611] width 7 height 17
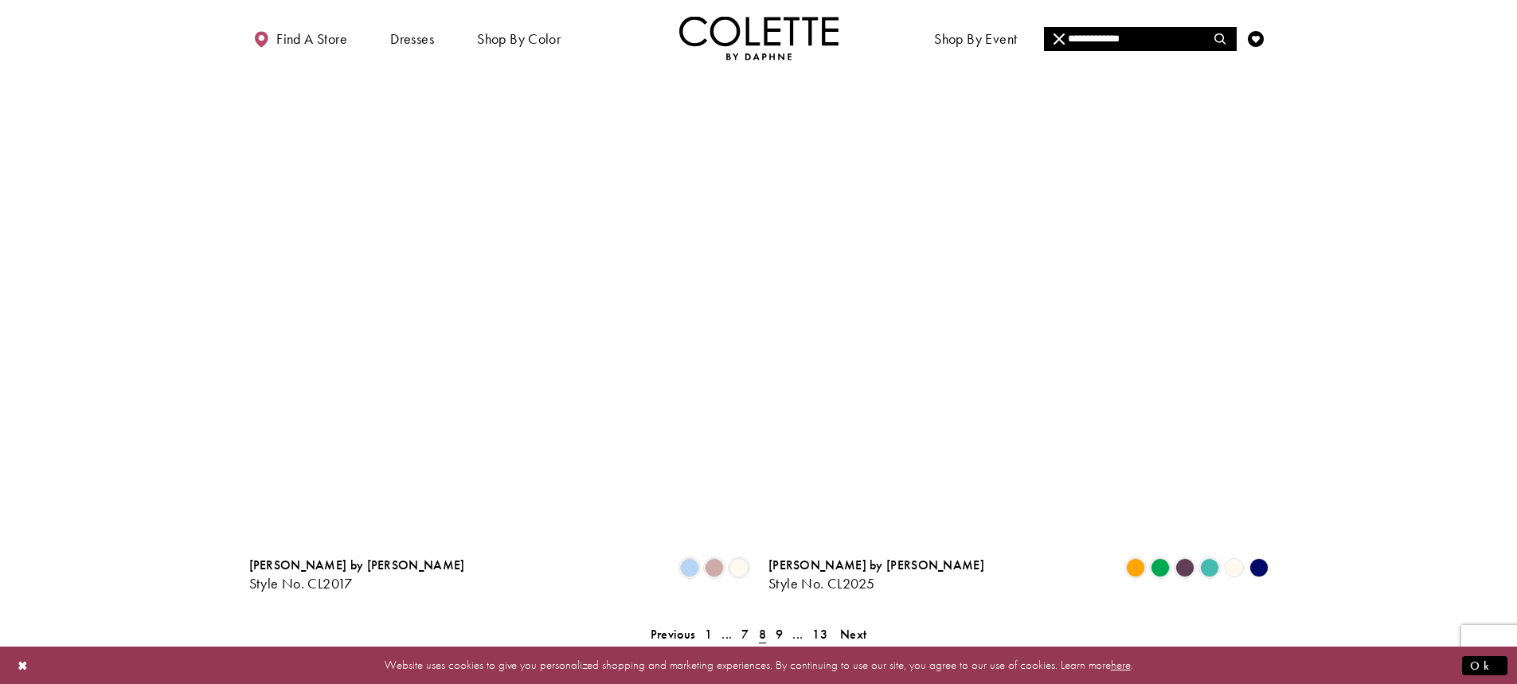
scroll to position [2896, 0]
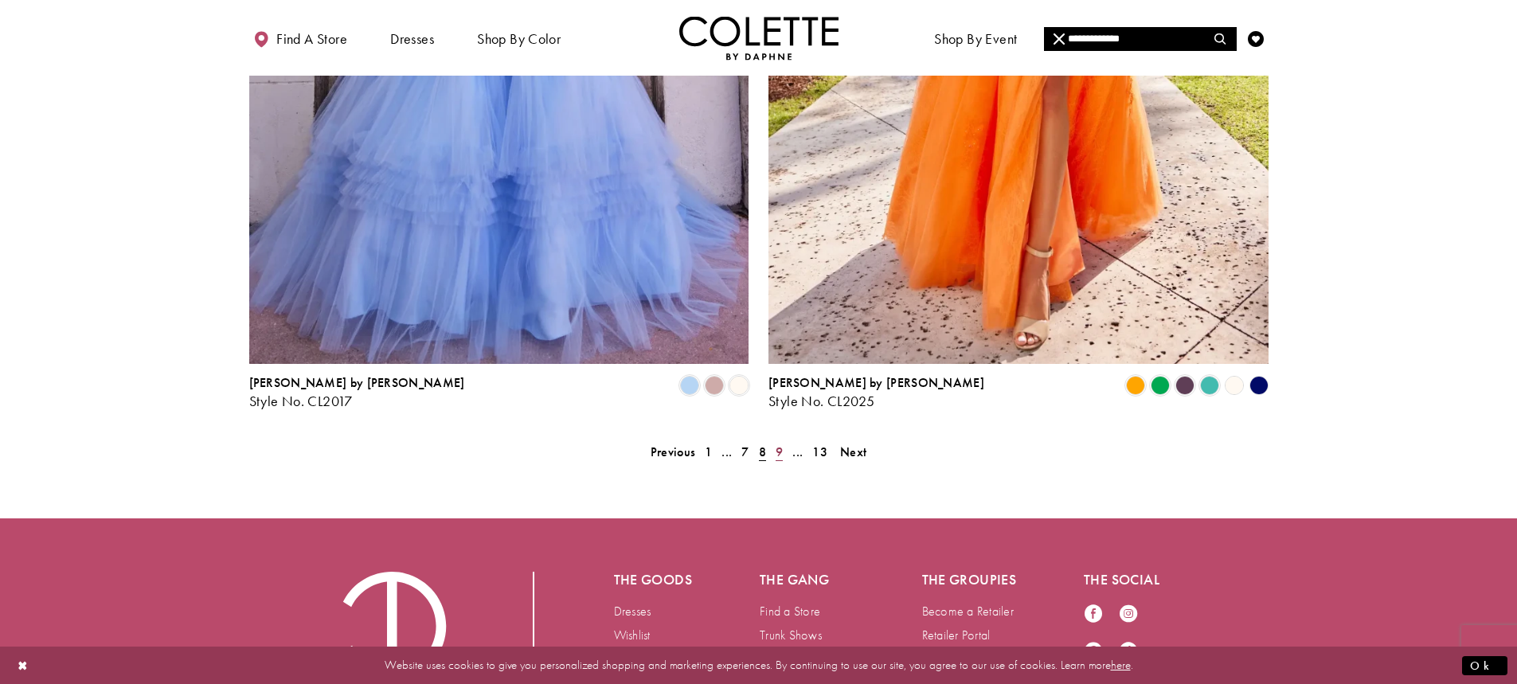
click at [774, 441] on link "9" at bounding box center [779, 452] width 17 height 23
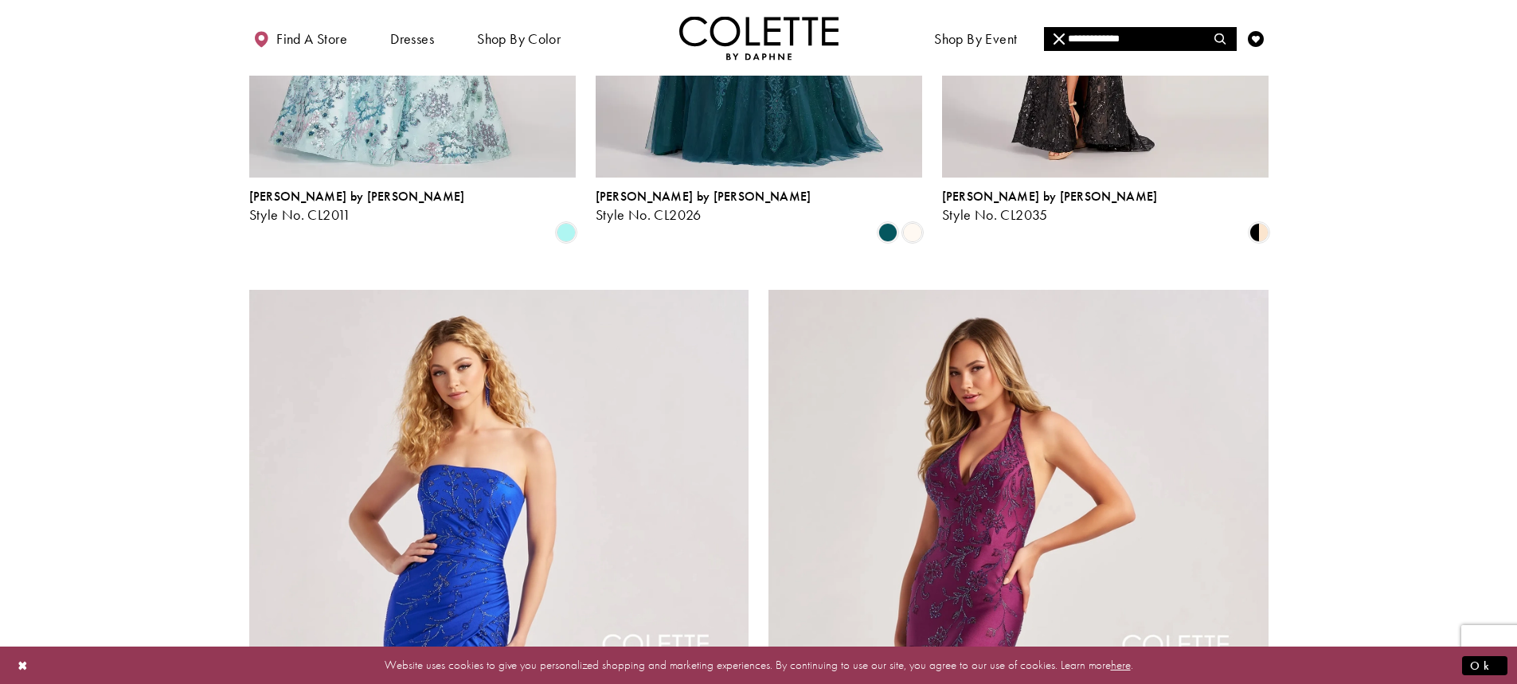
scroll to position [2657, 0]
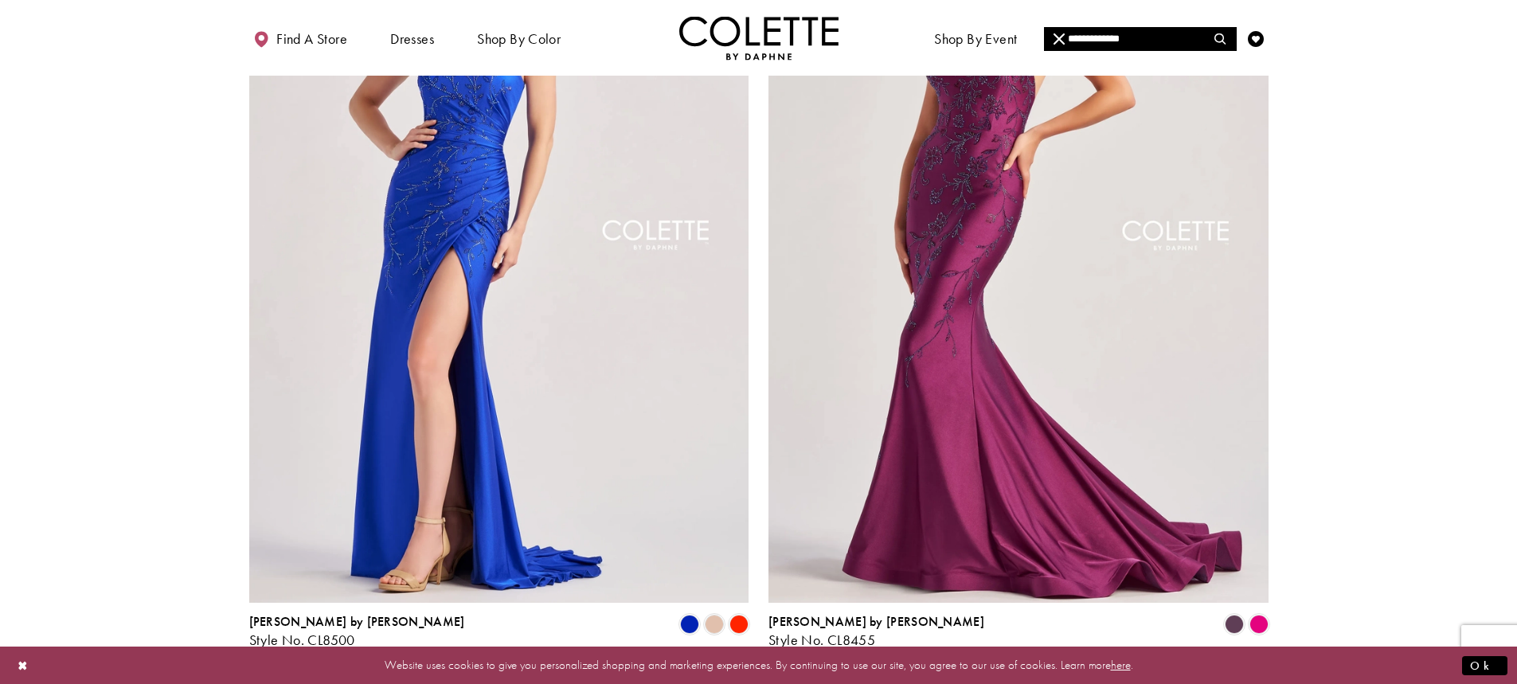
click at [773, 683] on span "10" at bounding box center [779, 691] width 15 height 17
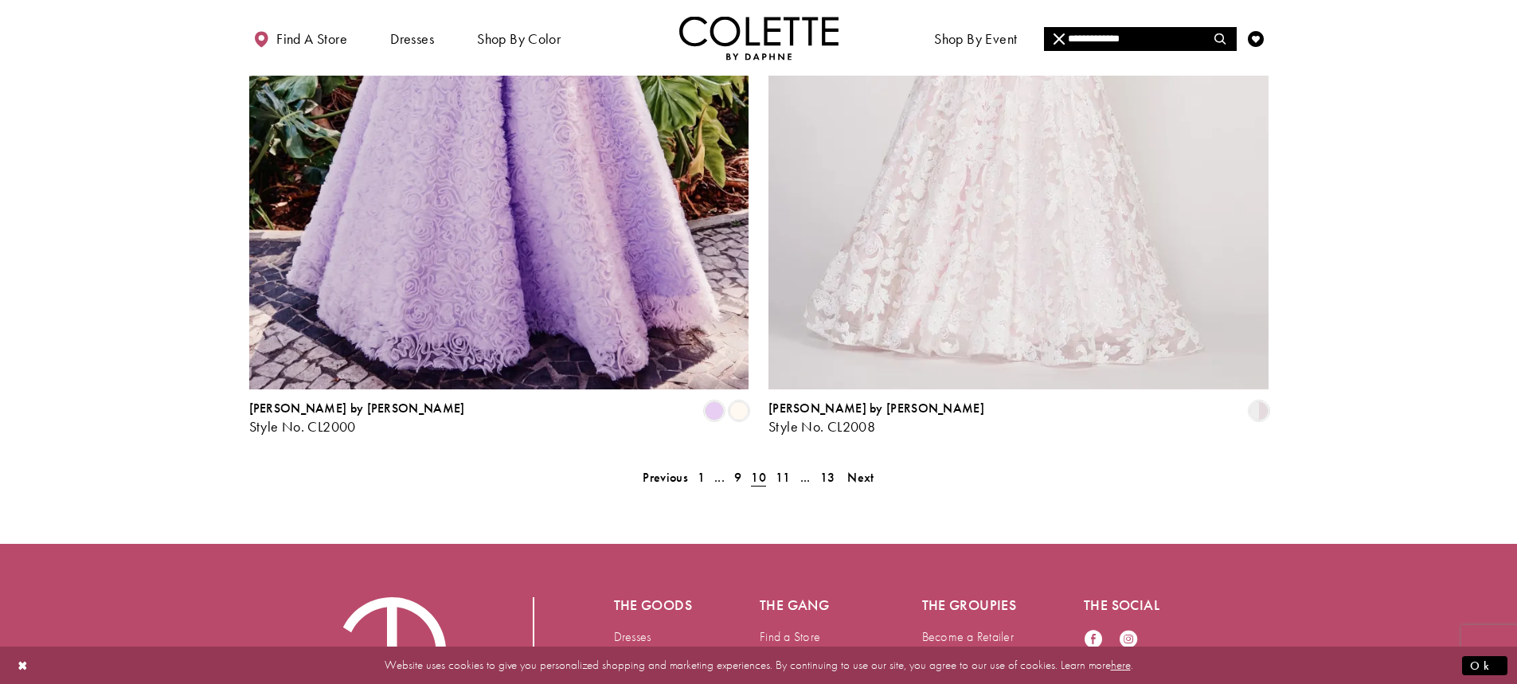
scroll to position [2984, 0]
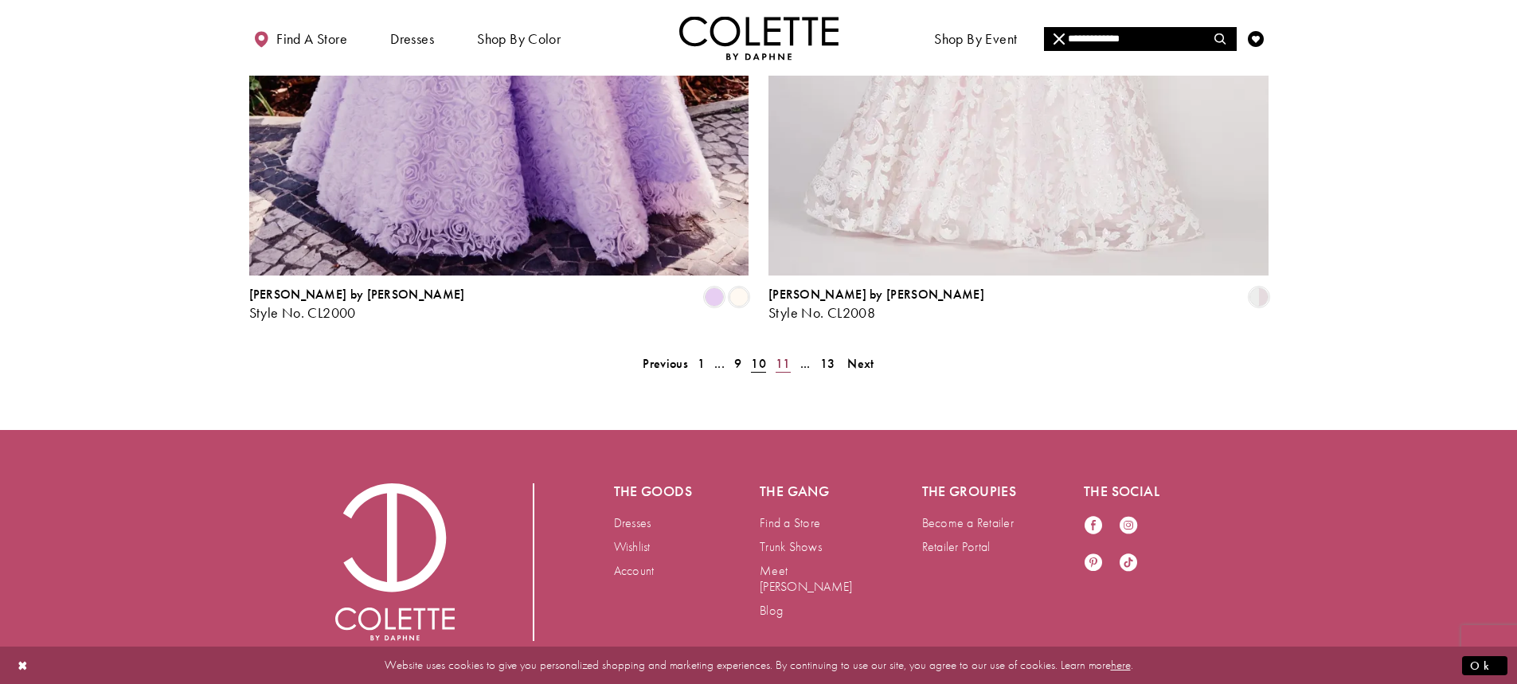
click at [787, 355] on span "11" at bounding box center [783, 363] width 15 height 17
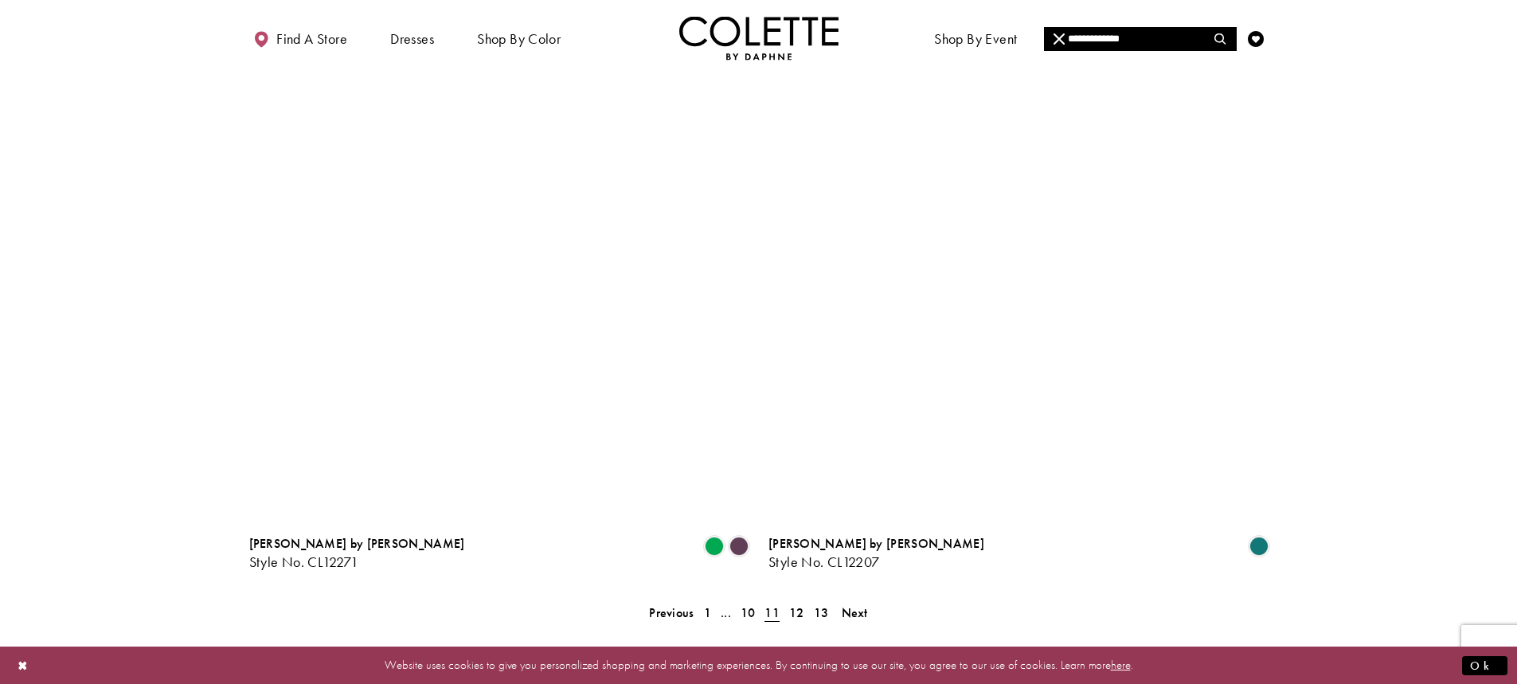
scroll to position [2736, 0]
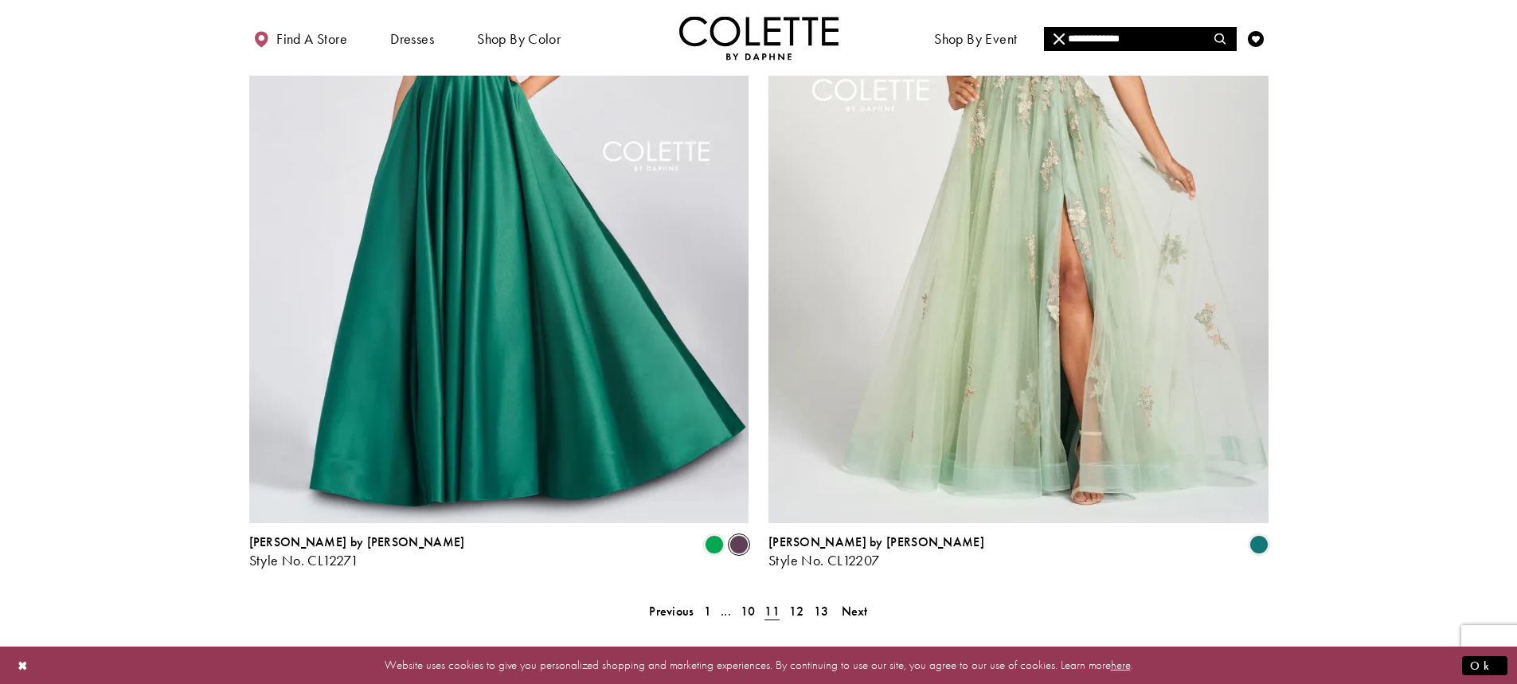
click at [746, 535] on span "Product List" at bounding box center [739, 544] width 19 height 19
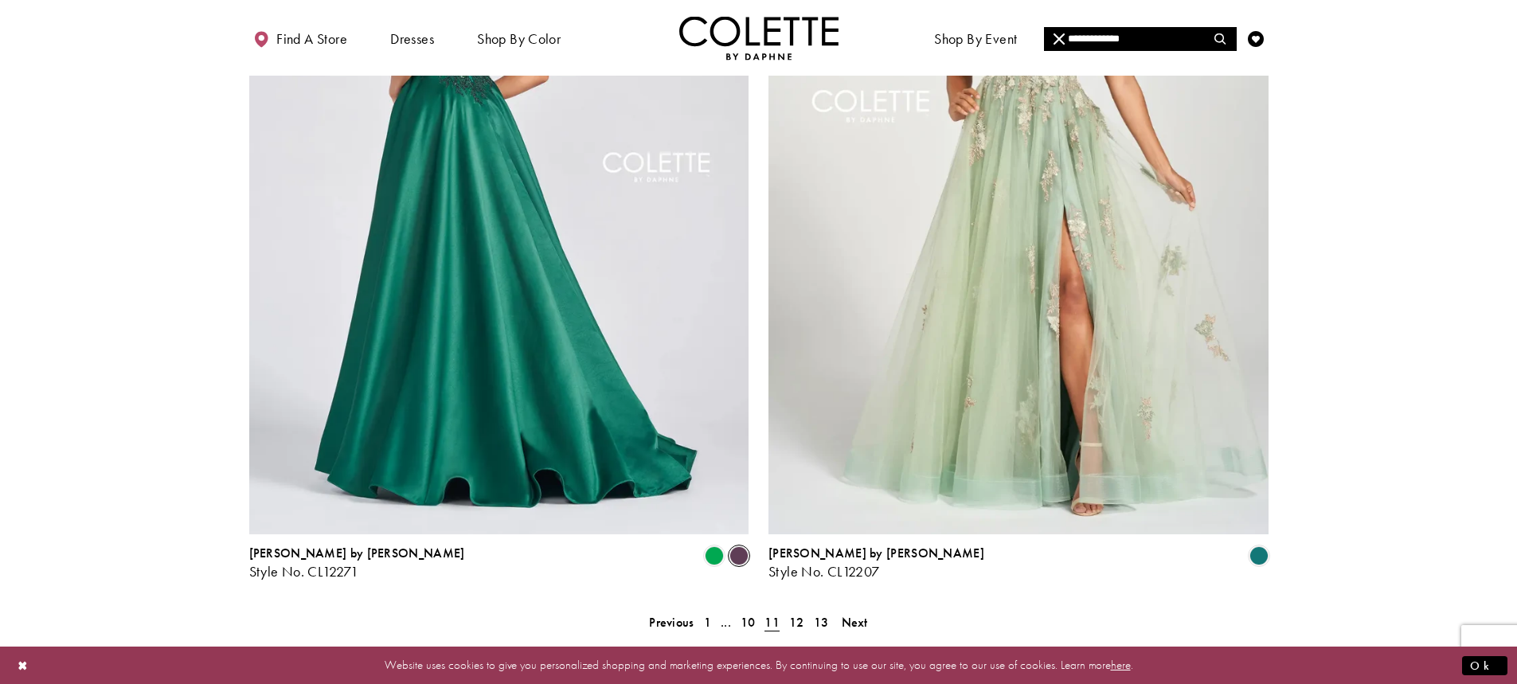
scroll to position [2816, 0]
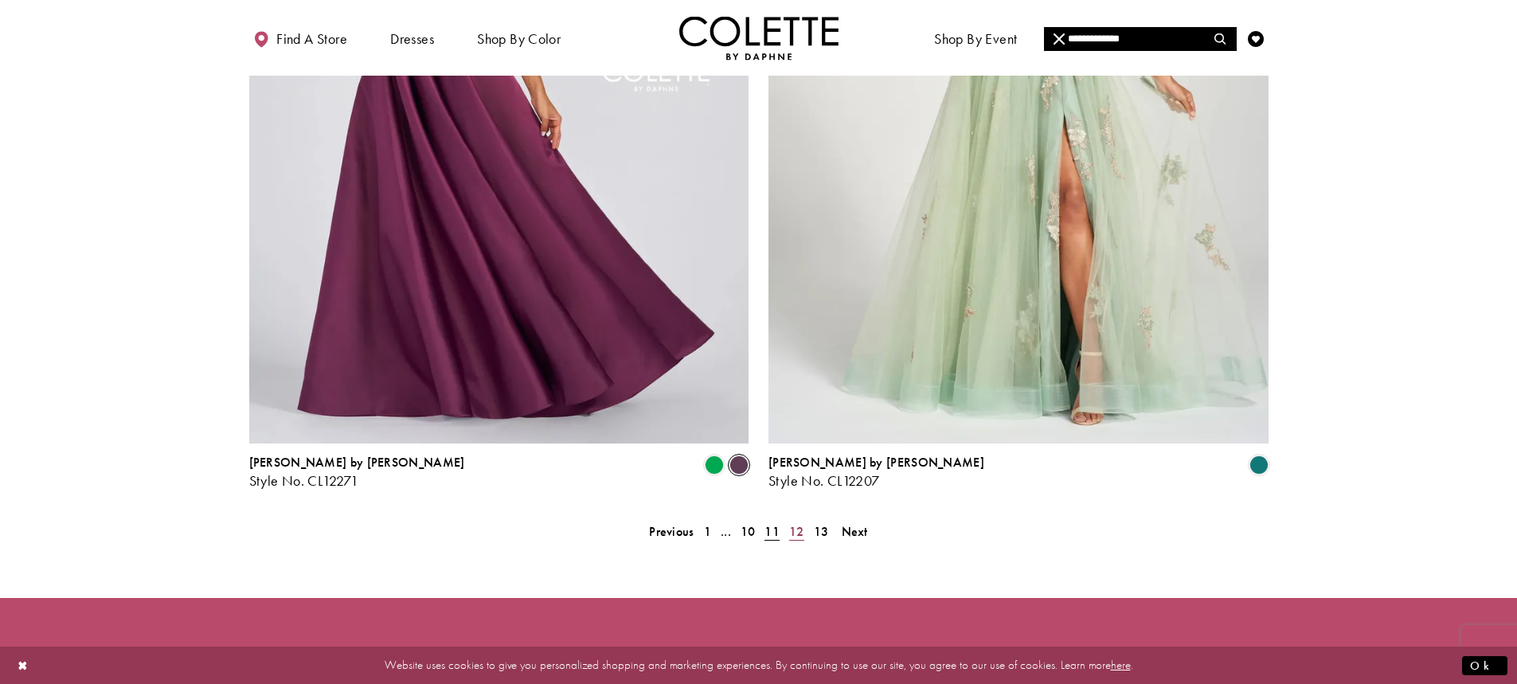
click at [798, 523] on span "12" at bounding box center [796, 531] width 15 height 17
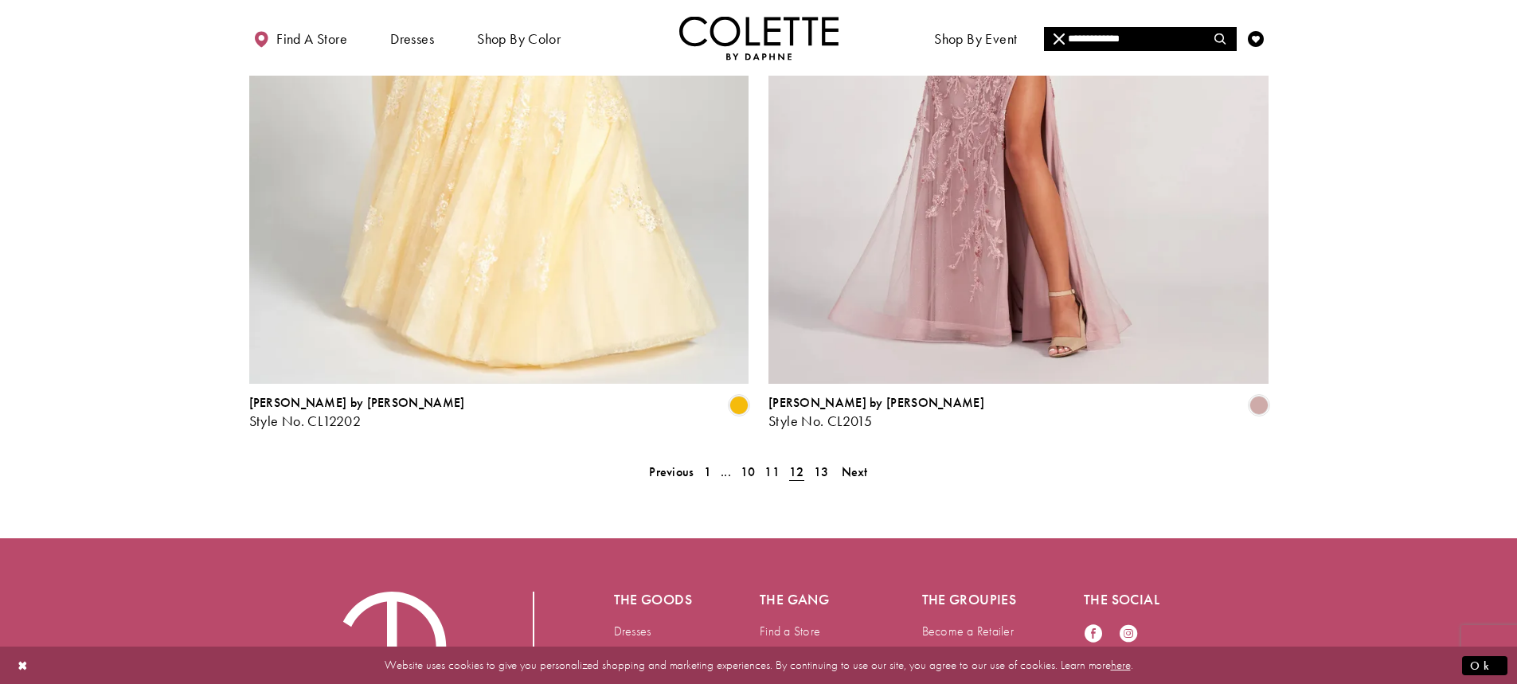
scroll to position [2896, 0]
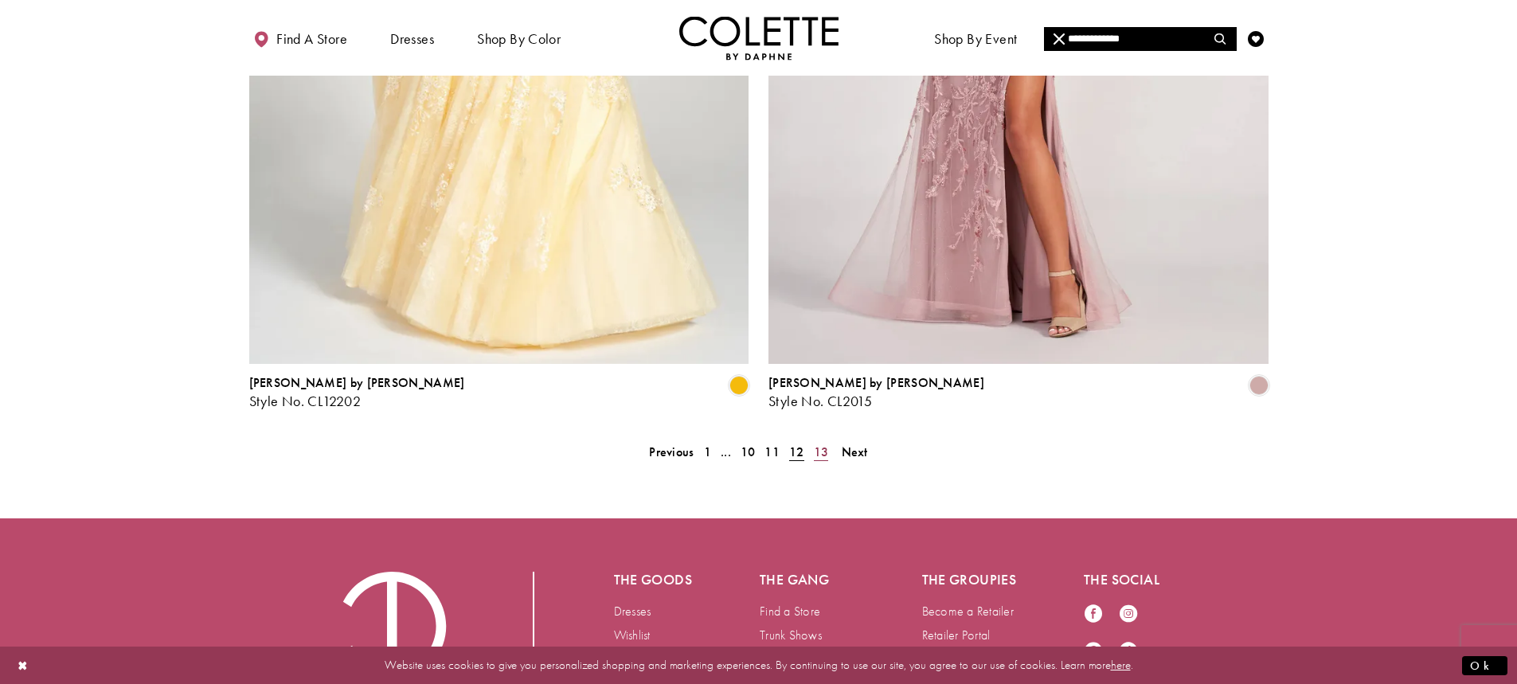
click at [816, 444] on span "13" at bounding box center [821, 452] width 15 height 17
